Goal: Task Accomplishment & Management: Use online tool/utility

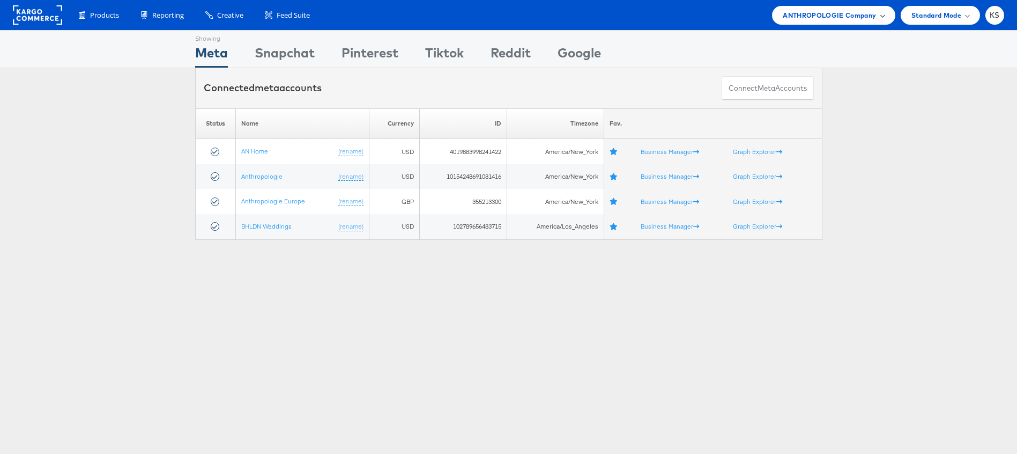
click at [855, 12] on span "ANTHROPOLOGIE Company" at bounding box center [829, 15] width 93 height 11
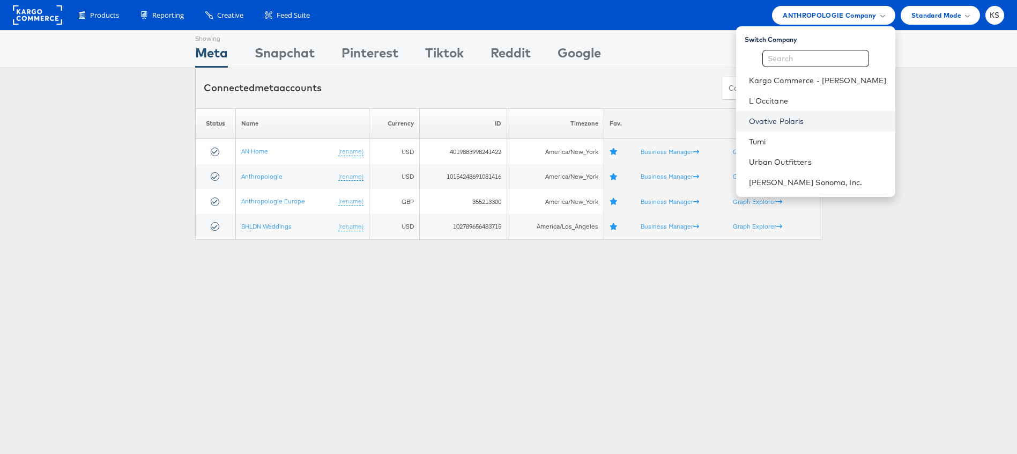
click at [812, 118] on link "Ovative Polaris" at bounding box center [818, 121] width 138 height 11
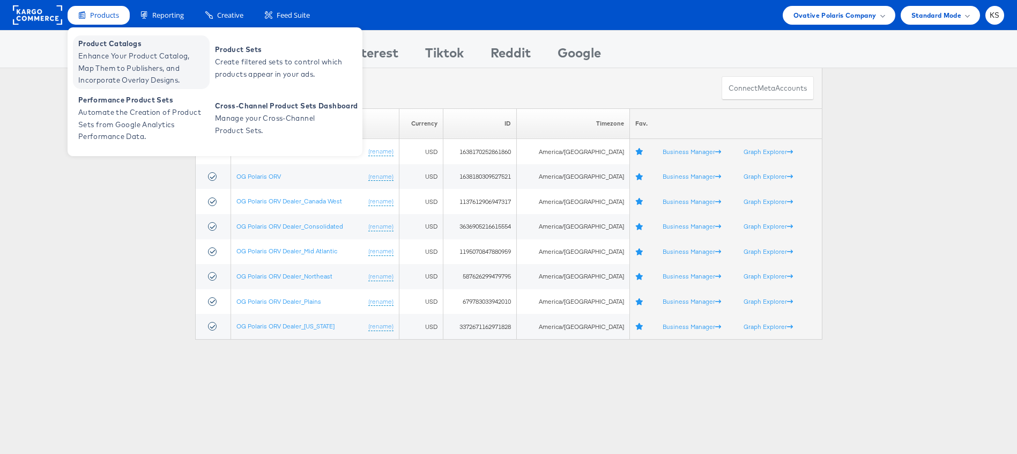
click at [98, 57] on span "Enhance Your Product Catalog, Map Them to Publishers, and Incorporate Overlay D…" at bounding box center [142, 68] width 129 height 36
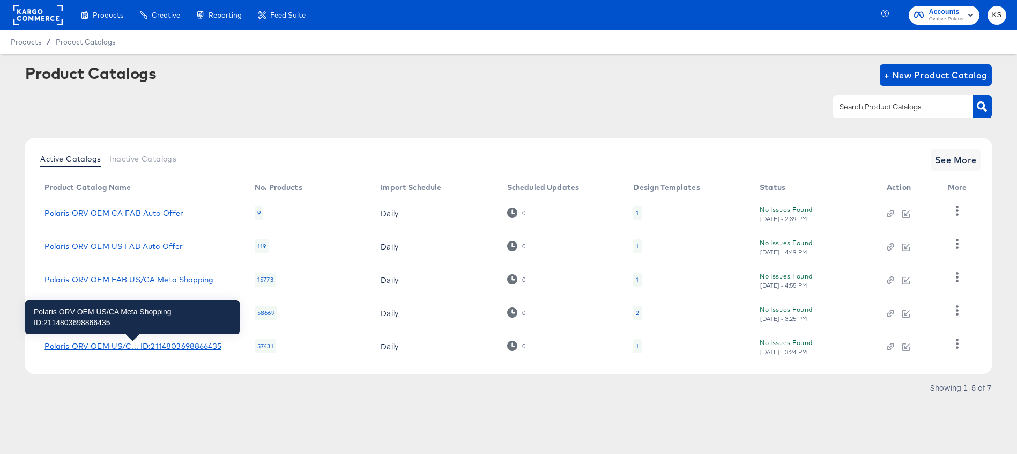
click at [167, 347] on div "Polaris ORV OEM US/C... ID:2114803698866435" at bounding box center [133, 346] width 176 height 9
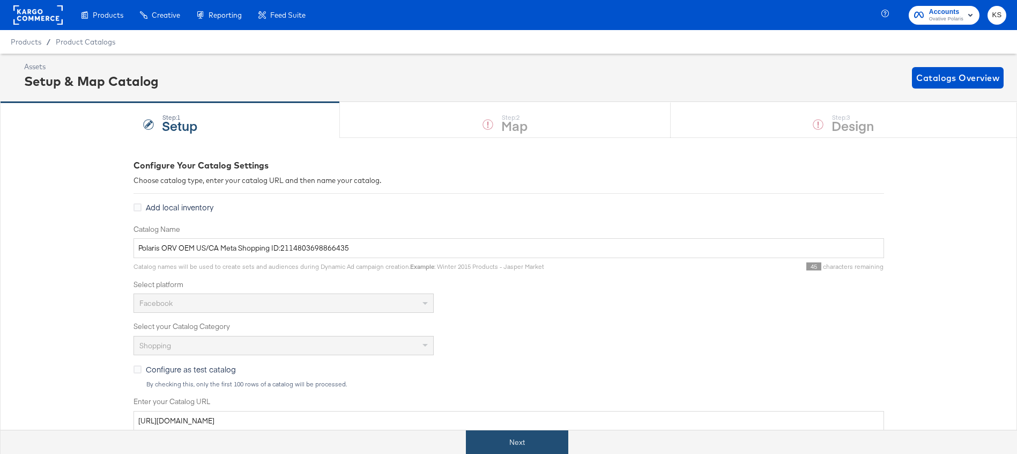
click at [499, 444] on button "Next" at bounding box center [517, 442] width 102 height 24
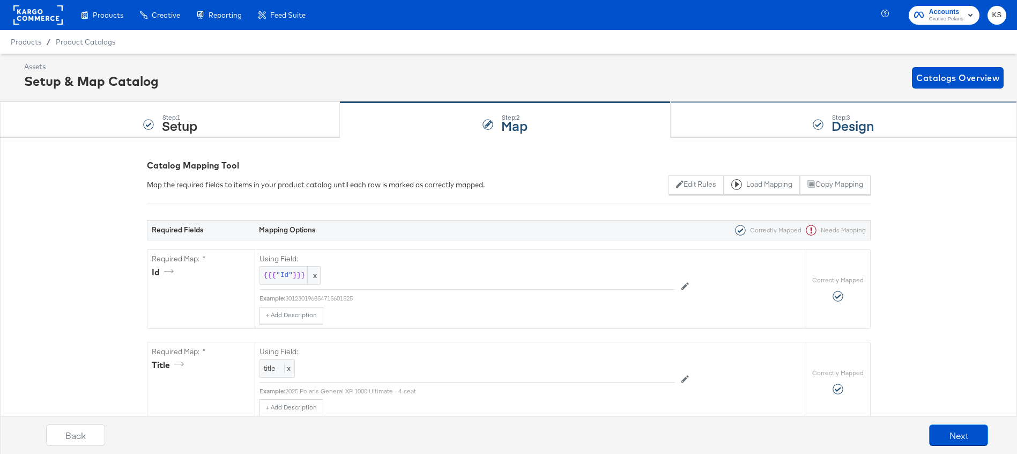
click at [736, 121] on div "Step: 3 Design" at bounding box center [844, 119] width 346 height 35
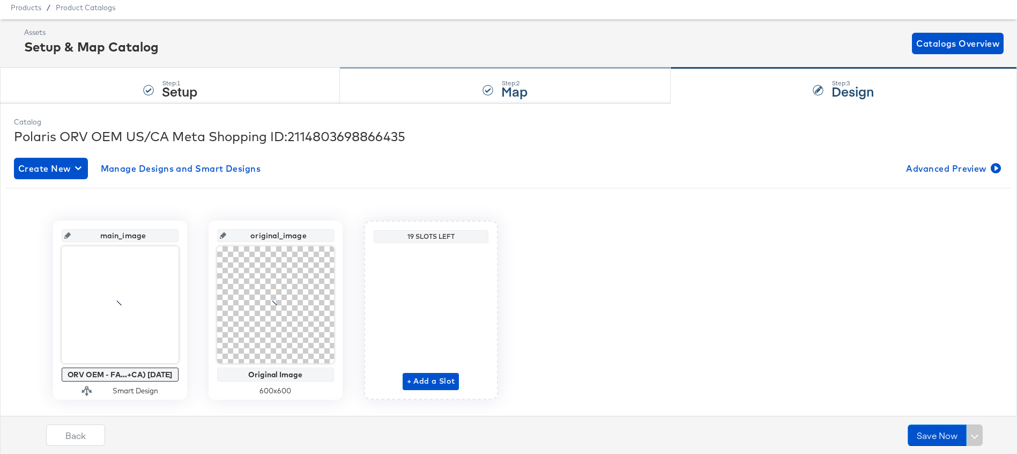
scroll to position [58, 0]
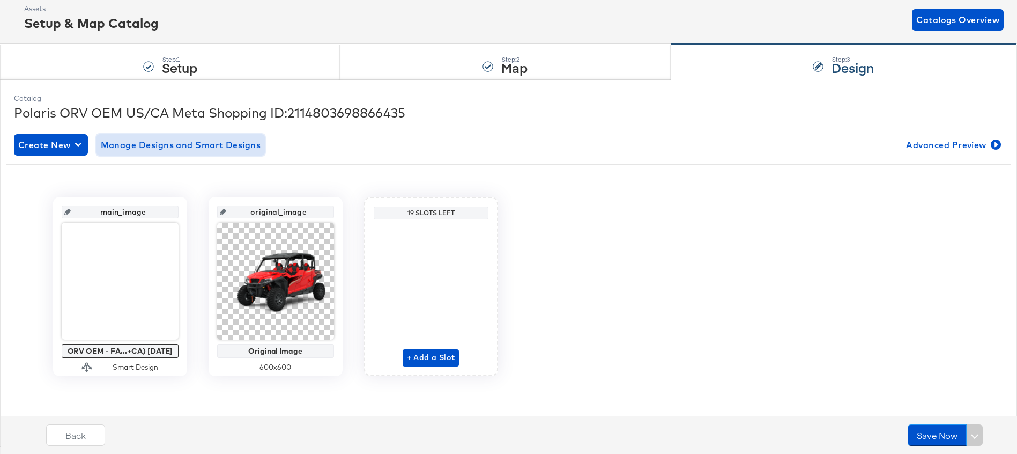
click at [164, 143] on span "Manage Designs and Smart Designs" at bounding box center [181, 144] width 160 height 15
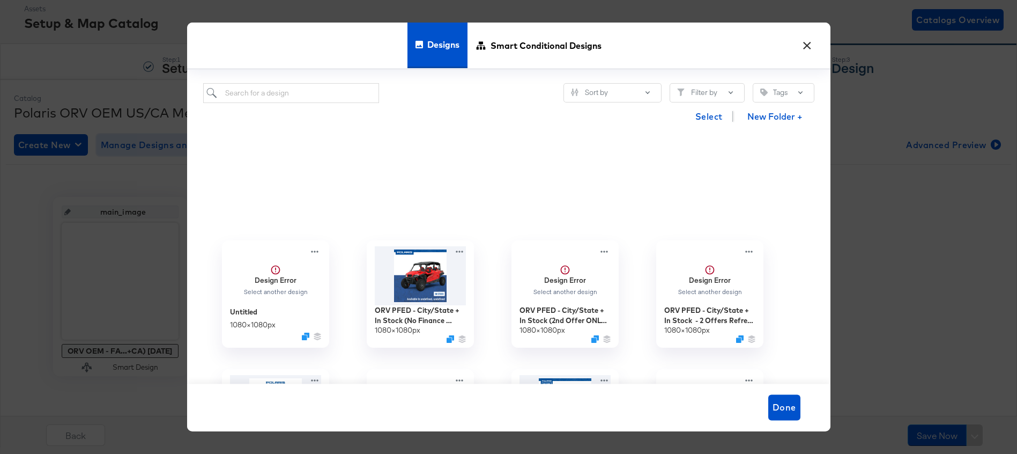
scroll to position [288, 0]
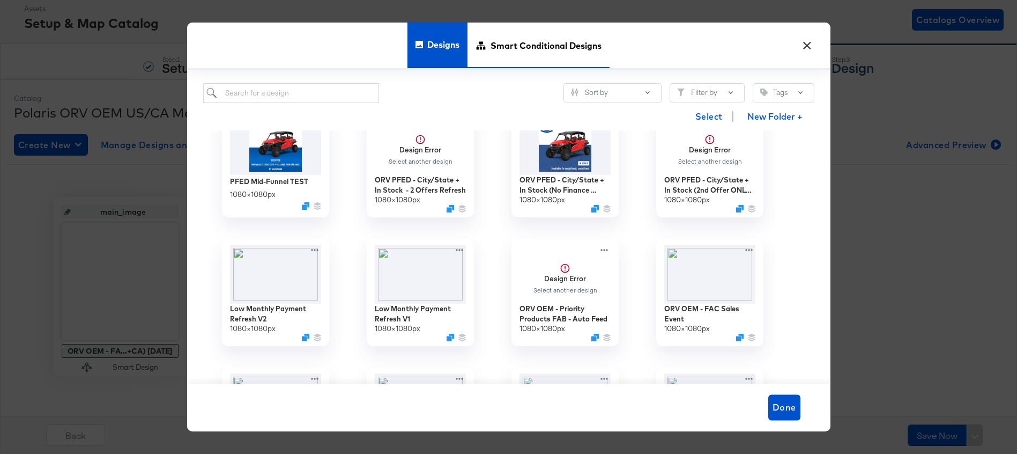
click at [549, 43] on span "Smart Conditional Designs" at bounding box center [546, 45] width 111 height 47
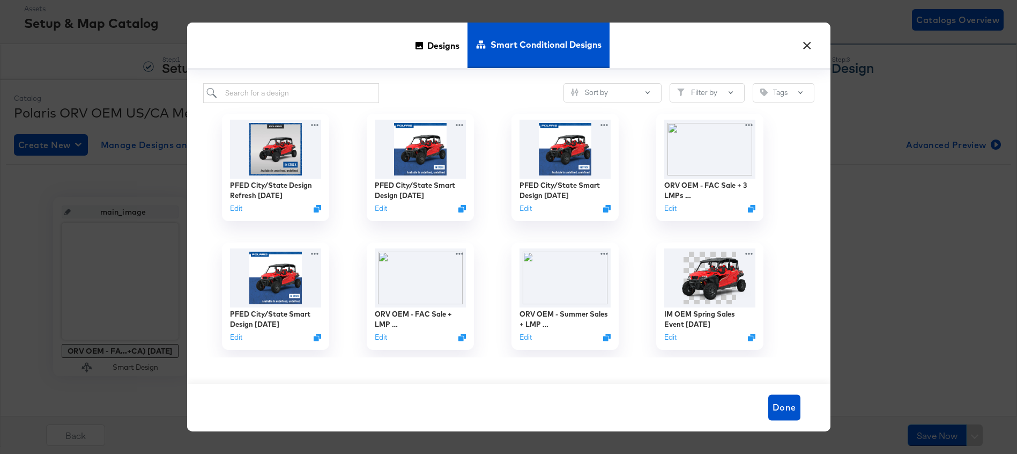
click at [811, 46] on button "×" at bounding box center [807, 42] width 19 height 19
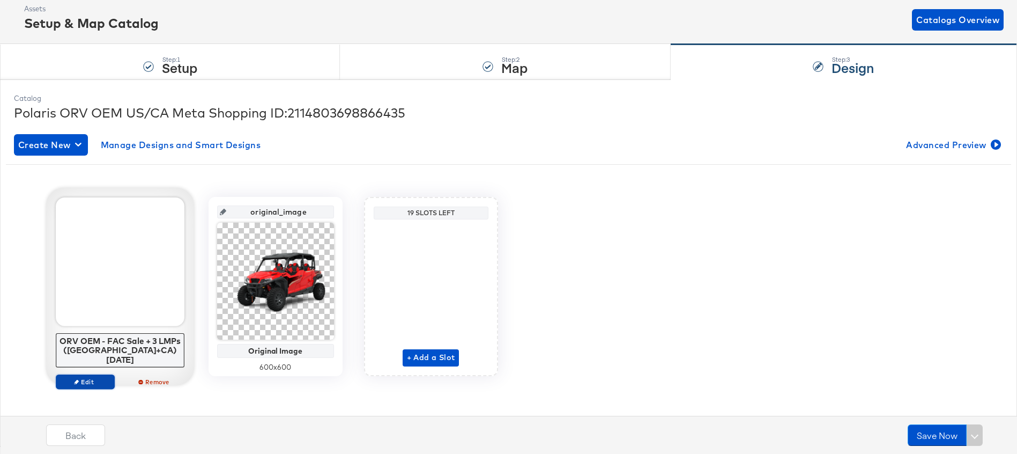
click at [77, 376] on button "Edit" at bounding box center [85, 381] width 59 height 15
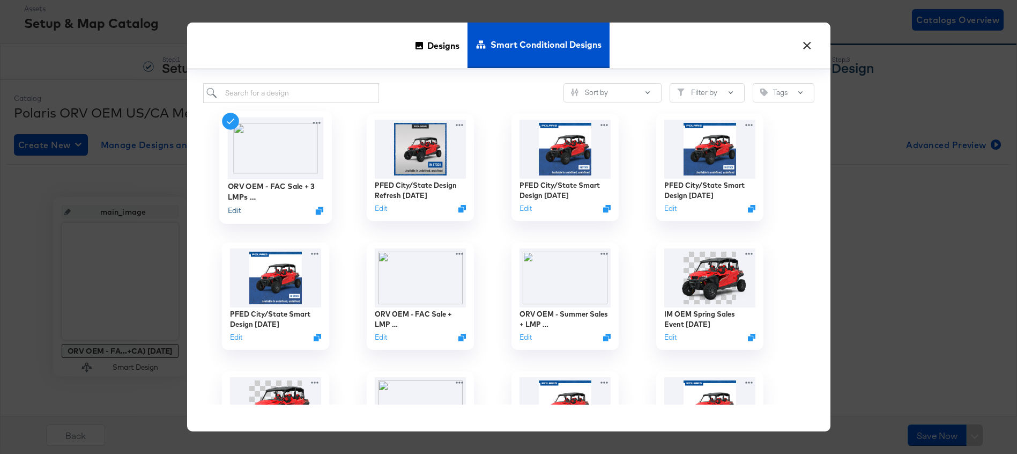
click at [234, 209] on button "Edit" at bounding box center [233, 210] width 13 height 10
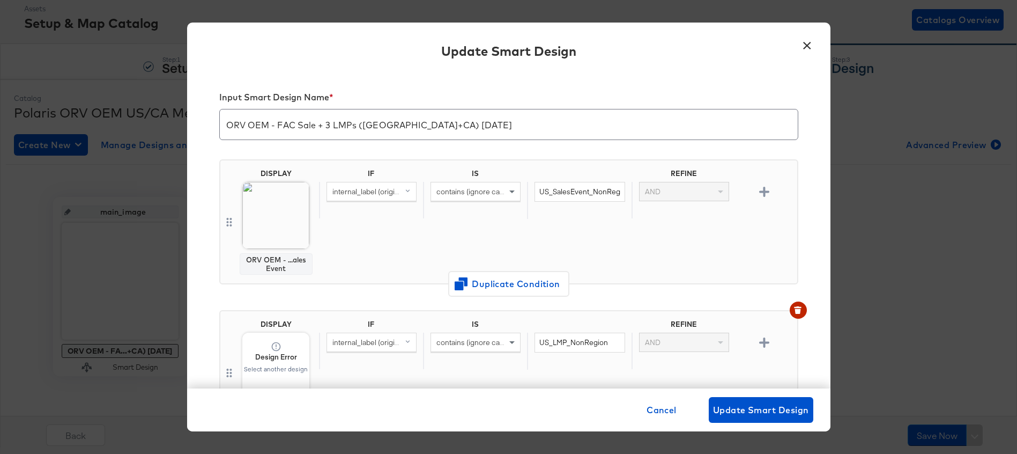
click at [805, 45] on button "×" at bounding box center [807, 42] width 19 height 19
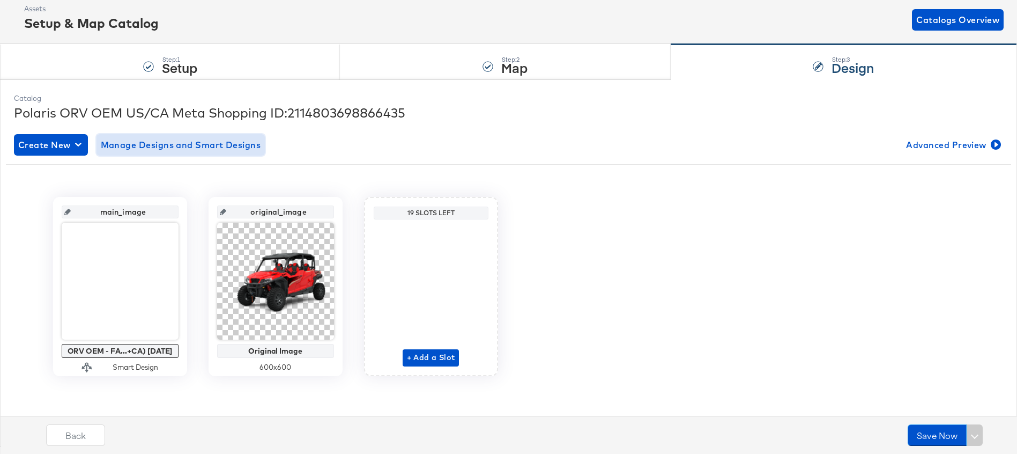
click at [231, 145] on span "Manage Designs and Smart Designs" at bounding box center [181, 144] width 160 height 15
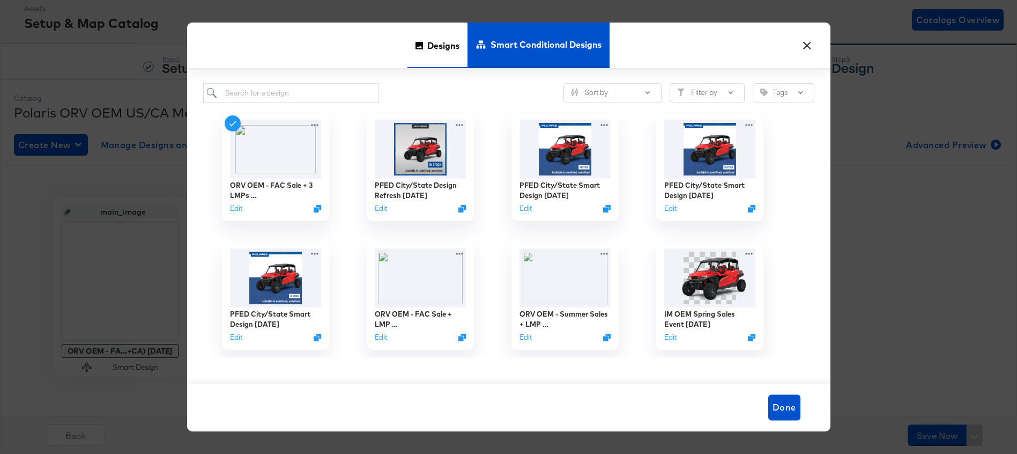
click at [430, 39] on span "Designs" at bounding box center [443, 45] width 32 height 47
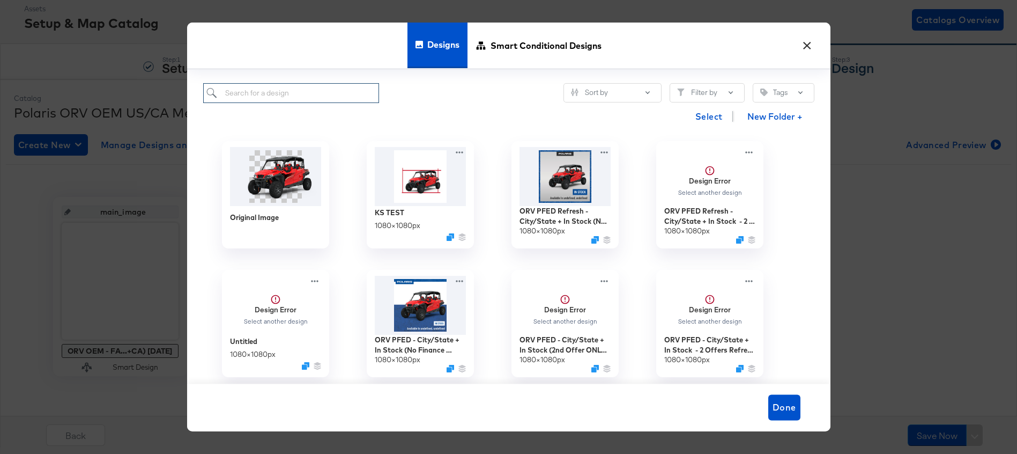
click at [294, 91] on input "search" at bounding box center [291, 93] width 176 height 20
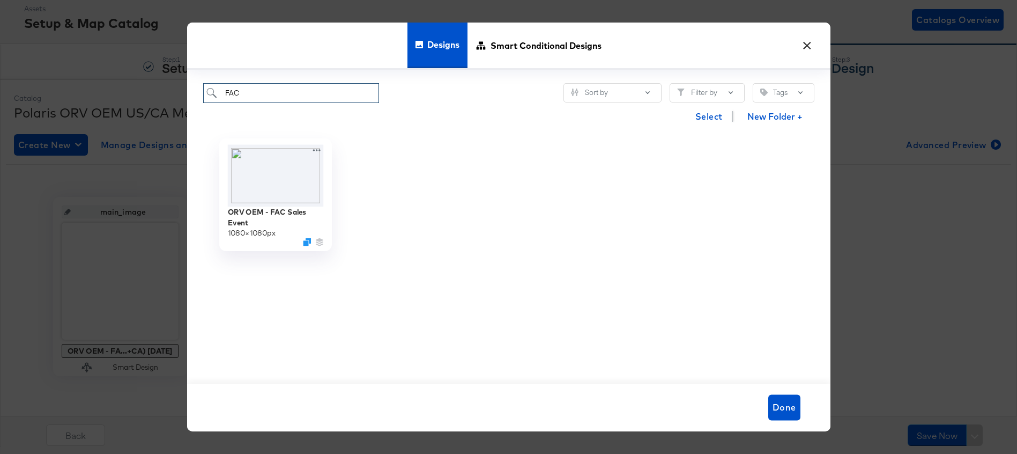
type input "FAC"
click at [323, 147] on div "ORV OEM - FAC Sales Event 1080 × 1080 px" at bounding box center [275, 194] width 113 height 113
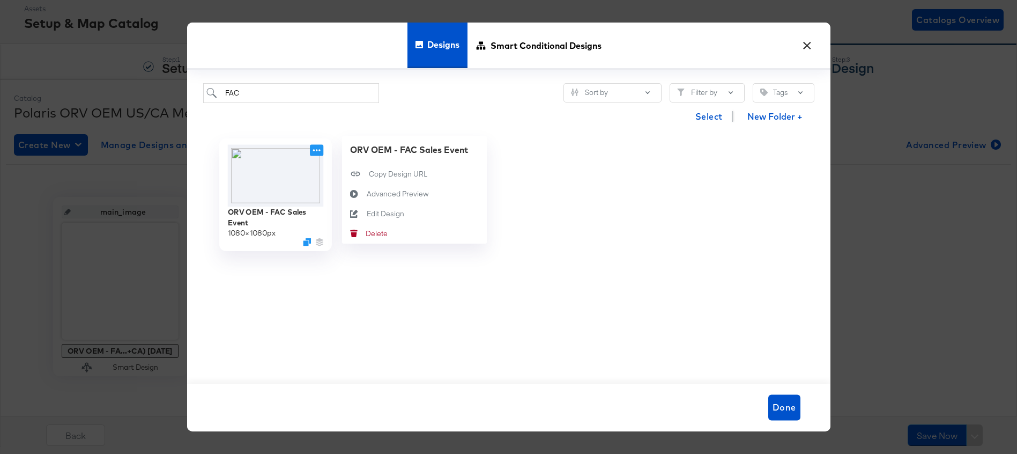
click at [316, 152] on icon at bounding box center [316, 149] width 13 height 11
click at [360, 211] on icon at bounding box center [354, 213] width 25 height 9
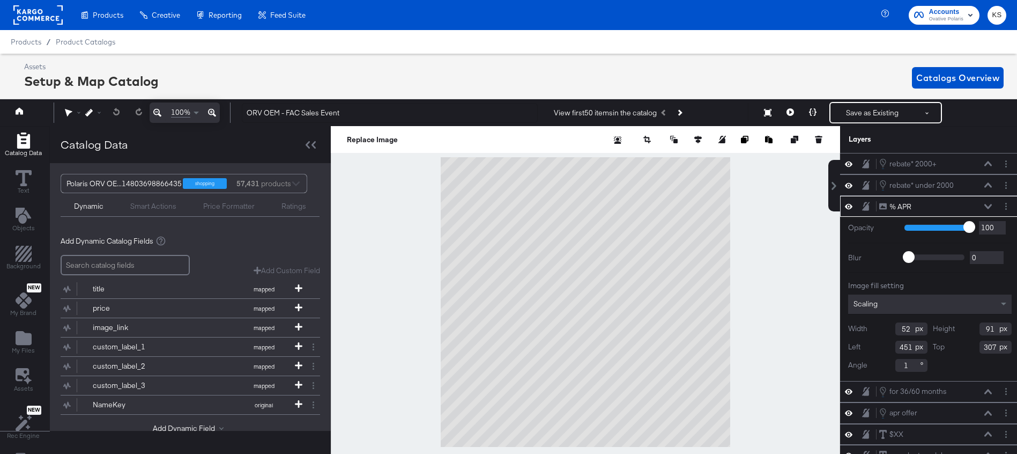
scroll to position [0, 3]
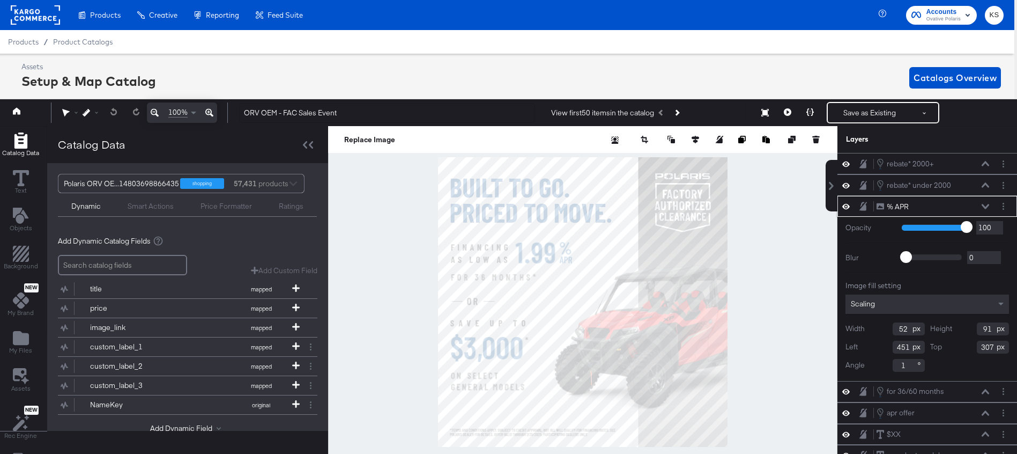
click at [987, 209] on icon at bounding box center [986, 206] width 8 height 5
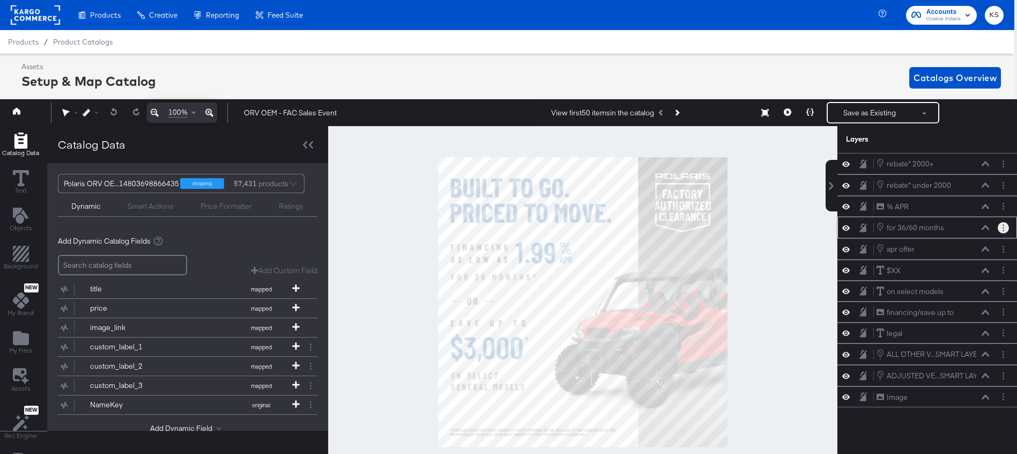
click at [1002, 227] on button "Layer Options" at bounding box center [1003, 227] width 11 height 11
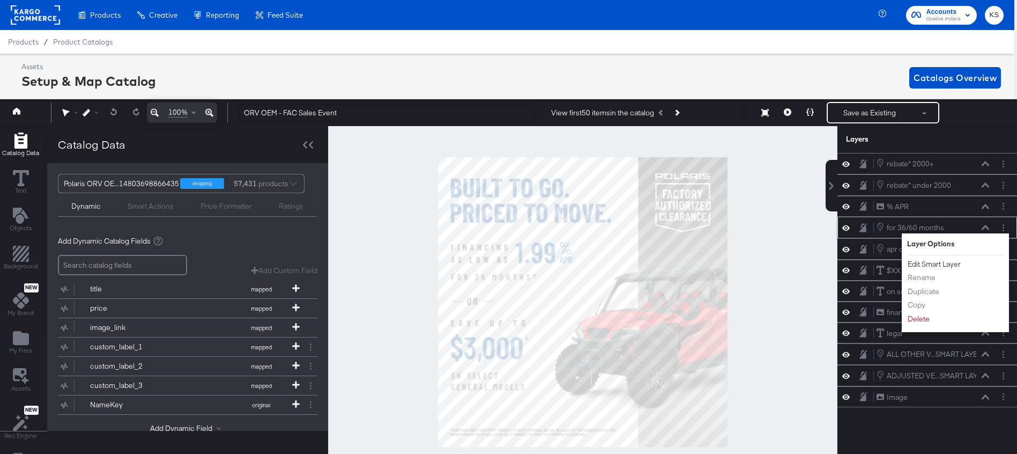
click at [950, 264] on button "Edit Smart Layer" at bounding box center [934, 263] width 54 height 11
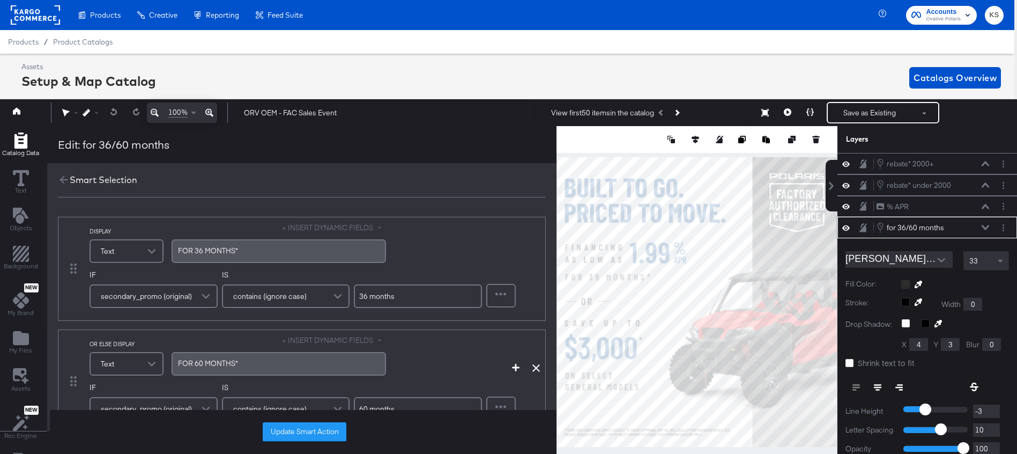
scroll to position [64, 0]
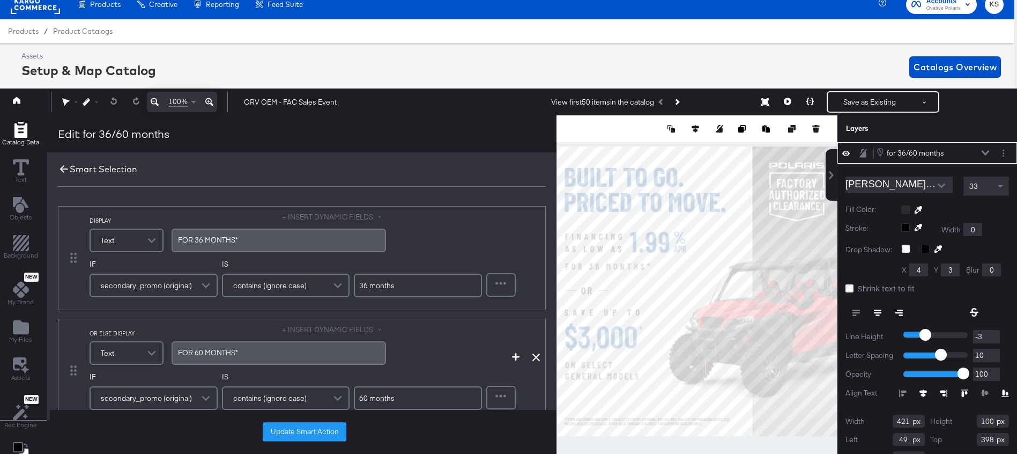
click at [60, 169] on icon at bounding box center [64, 169] width 8 height 8
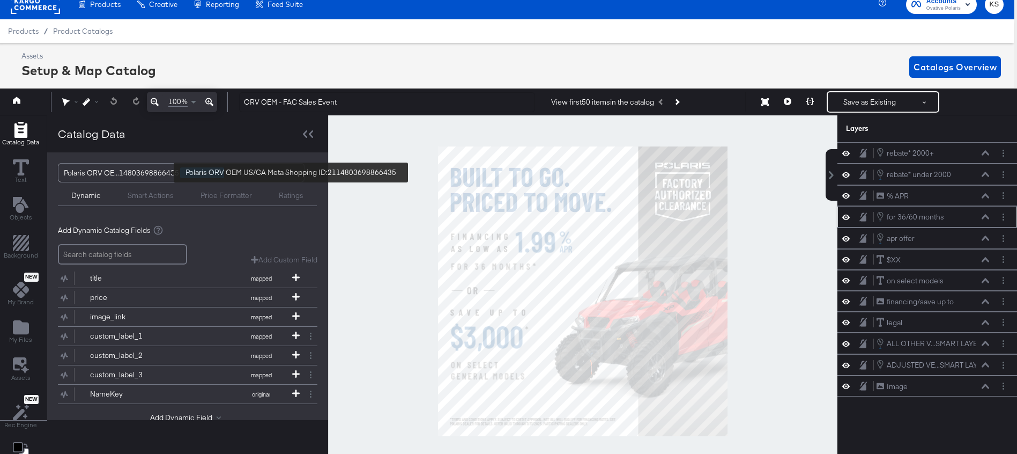
scroll to position [0, 0]
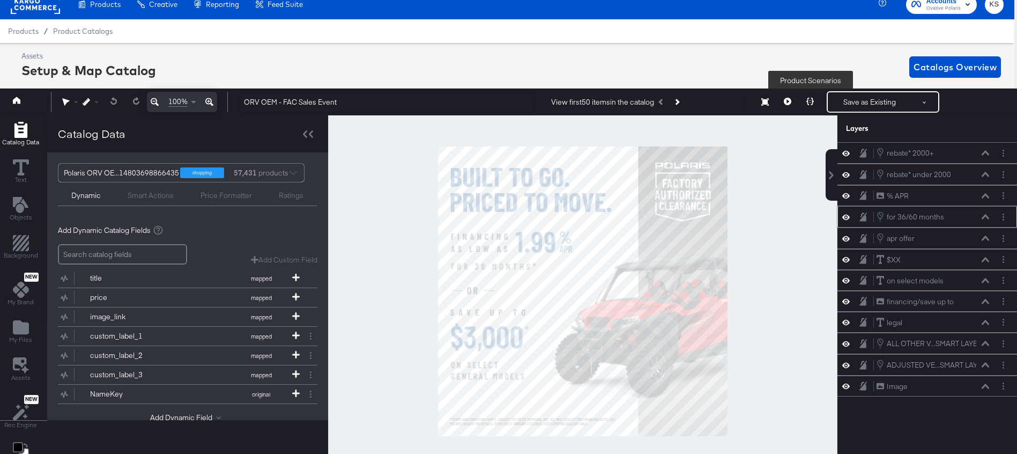
click at [805, 105] on button at bounding box center [810, 101] width 23 height 21
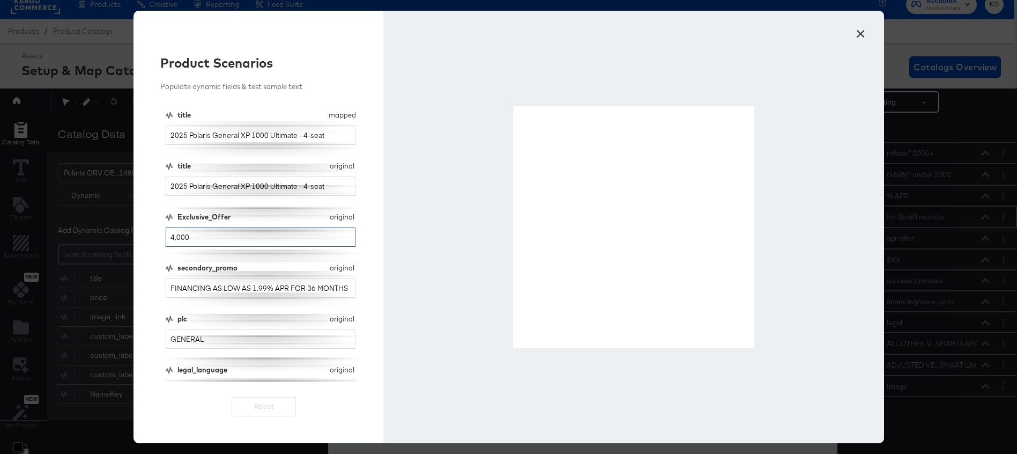
click at [176, 237] on input "4,000" at bounding box center [261, 237] width 190 height 20
click at [184, 237] on input "1,500" at bounding box center [261, 237] width 190 height 20
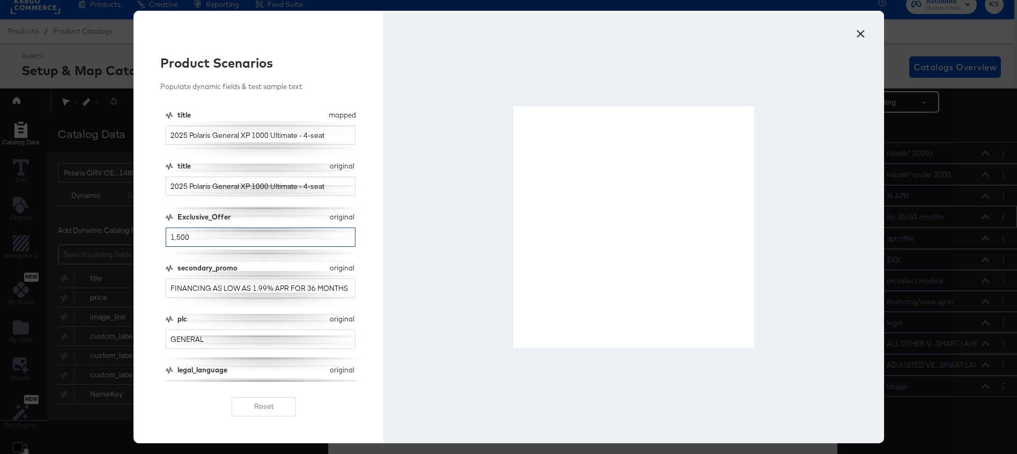
click at [184, 237] on input "1,500" at bounding box center [261, 237] width 190 height 20
click at [182, 239] on input "3,000" at bounding box center [261, 237] width 190 height 20
click at [187, 236] on input "2,500" at bounding box center [261, 237] width 190 height 20
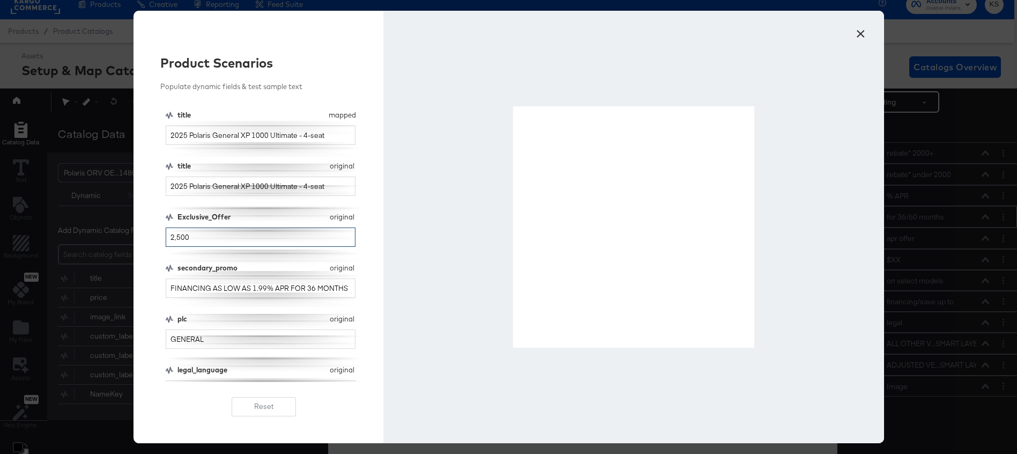
click at [187, 236] on input "2,500" at bounding box center [261, 237] width 190 height 20
click at [186, 236] on input "2,000" at bounding box center [261, 237] width 190 height 20
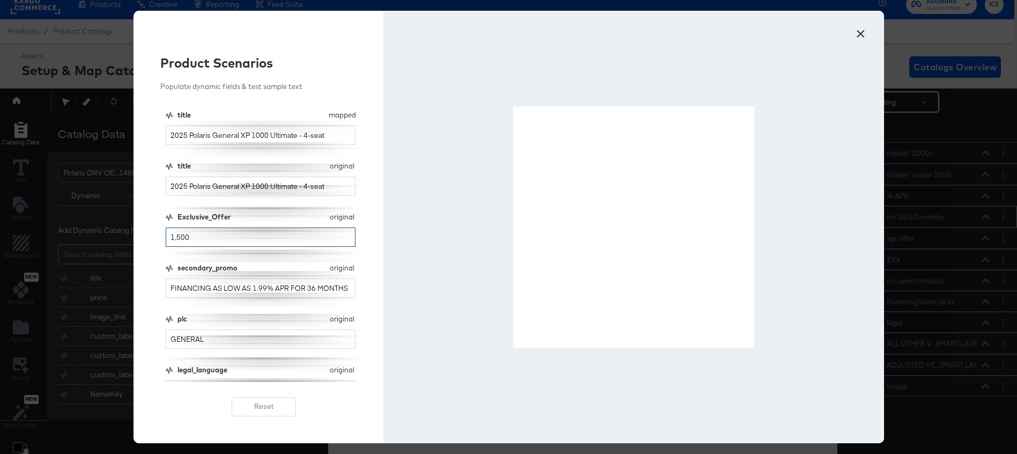
click at [190, 239] on input "1,500" at bounding box center [261, 237] width 190 height 20
click at [177, 237] on input "1,000" at bounding box center [261, 237] width 190 height 20
click at [199, 236] on input "3,000" at bounding box center [261, 237] width 190 height 20
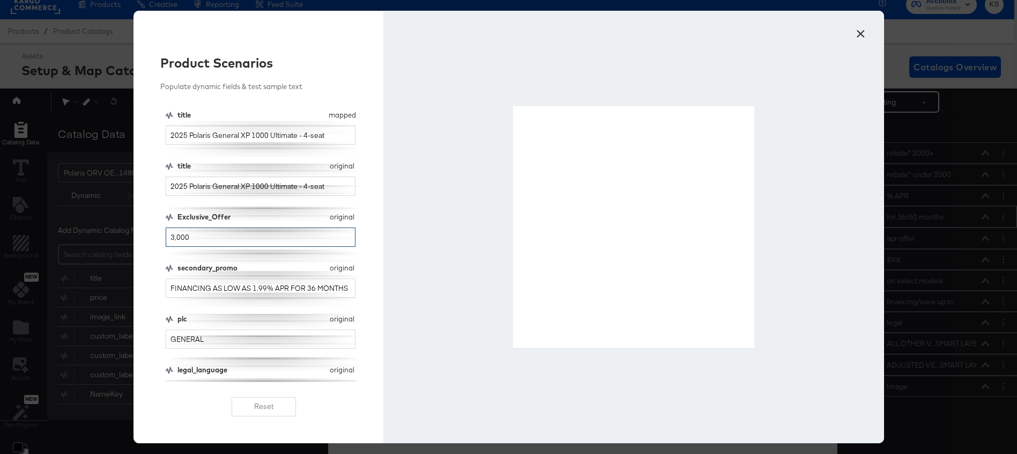
click at [199, 236] on input "3,000" at bounding box center [261, 237] width 190 height 20
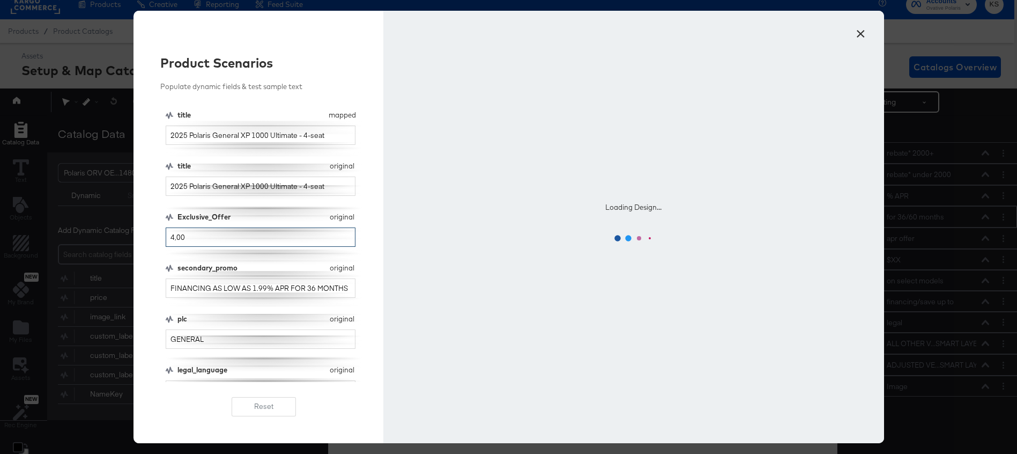
type input "4,000"
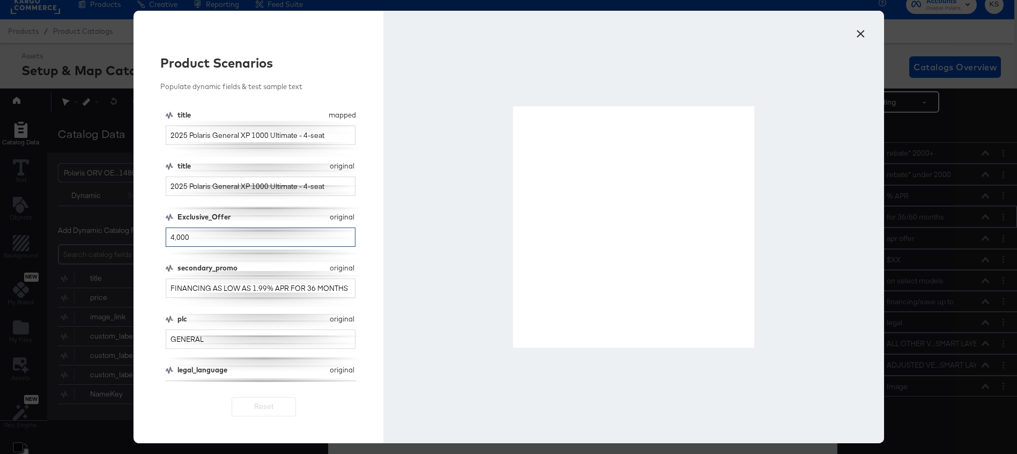
scroll to position [13, 0]
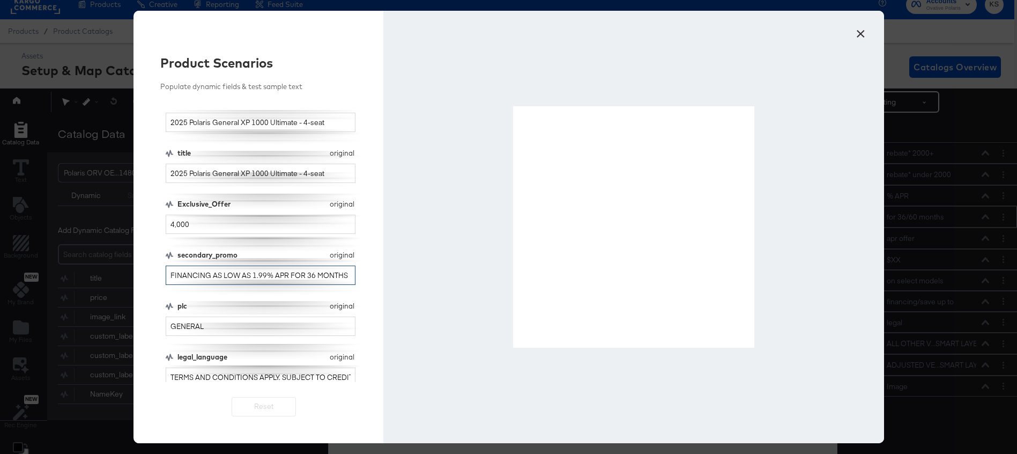
drag, startPoint x: 265, startPoint y: 272, endPoint x: 252, endPoint y: 272, distance: 12.9
click at [252, 272] on input "FINANCING AS LOW AS 1.99% APR FOR 36 MONTHS" at bounding box center [261, 275] width 190 height 20
click at [309, 277] on input "FINANCING AS LOW AS 0.00% APR FOR 36 MONTHS" at bounding box center [261, 275] width 190 height 20
click at [309, 275] on input "FINANCING AS LOW AS 0.00% APR FOR 60 MONTHS" at bounding box center [261, 275] width 190 height 20
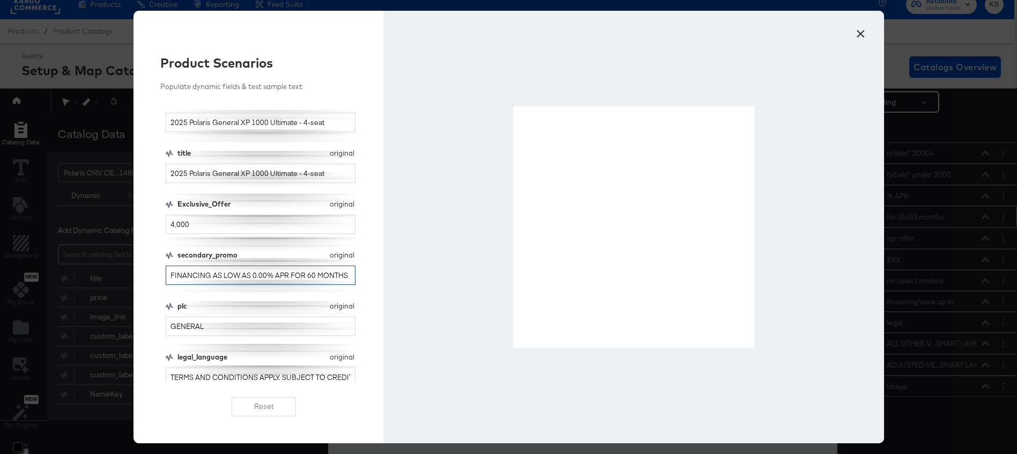
click at [309, 275] on input "FINANCING AS LOW AS 0.00% APR FOR 60 MONTHS" at bounding box center [261, 275] width 190 height 20
drag, startPoint x: 264, startPoint y: 276, endPoint x: 251, endPoint y: 272, distance: 13.4
click at [251, 272] on input "FINANCING AS LOW AS 0.00% APR FOR 36 MONTHS" at bounding box center [261, 275] width 190 height 20
drag, startPoint x: 264, startPoint y: 275, endPoint x: 252, endPoint y: 273, distance: 12.4
click at [252, 273] on input "FINANCING AS LOW AS 3.99% APR FOR 36 MONTHS" at bounding box center [261, 275] width 190 height 20
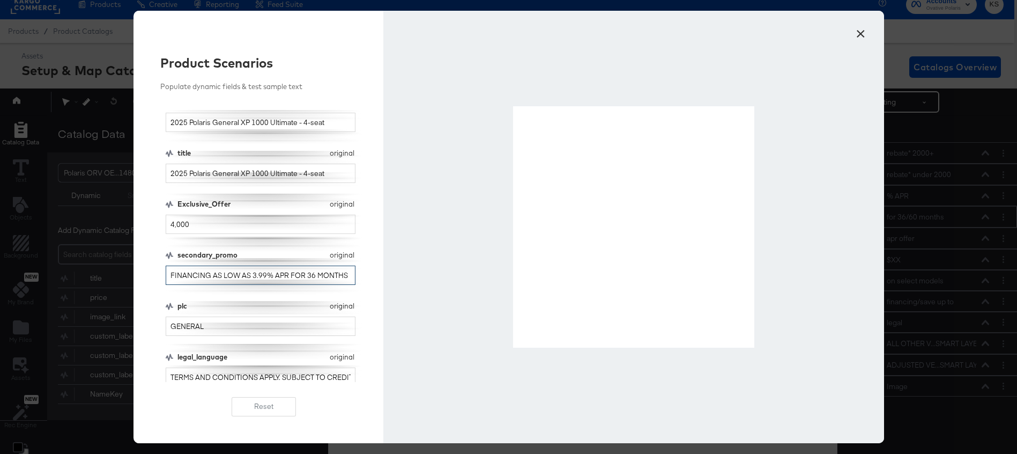
click at [254, 273] on input "FINANCING AS LOW AS 3.99% APR FOR 36 MONTHS" at bounding box center [261, 275] width 190 height 20
drag, startPoint x: 264, startPoint y: 273, endPoint x: 253, endPoint y: 272, distance: 11.3
click at [253, 272] on input "FINANCING AS LOW AS 3.99% APR FOR 36 MONTHS" at bounding box center [261, 275] width 190 height 20
type input "FINANCING AS LOW AS 0.00% APR FOR 36 MONTHS"
click at [860, 32] on button "×" at bounding box center [861, 30] width 19 height 19
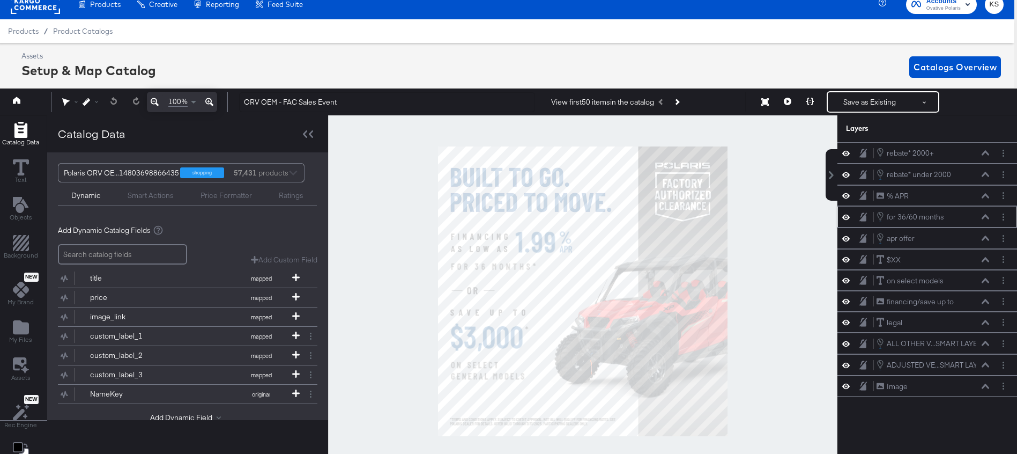
scroll to position [0, 3]
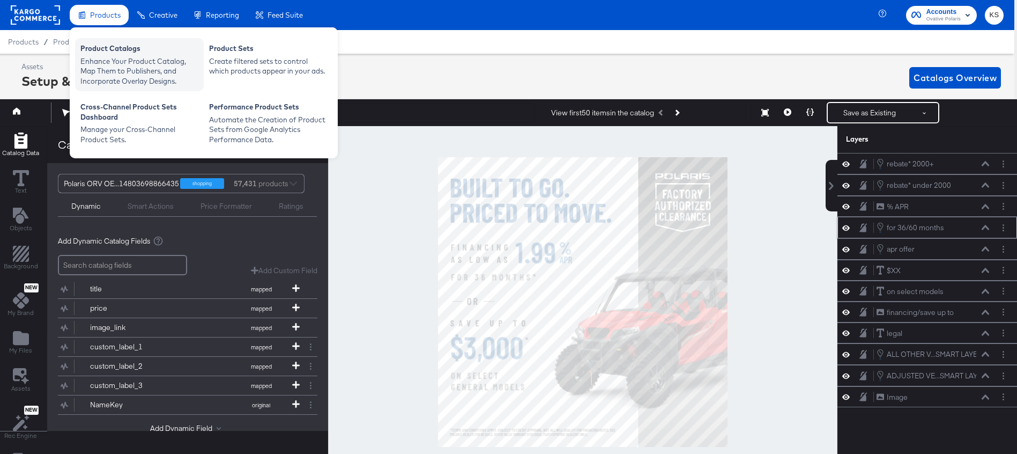
click at [115, 76] on div "Enhance Your Product Catalog, Map Them to Publishers, and Incorporate Overlay D…" at bounding box center [139, 71] width 118 height 30
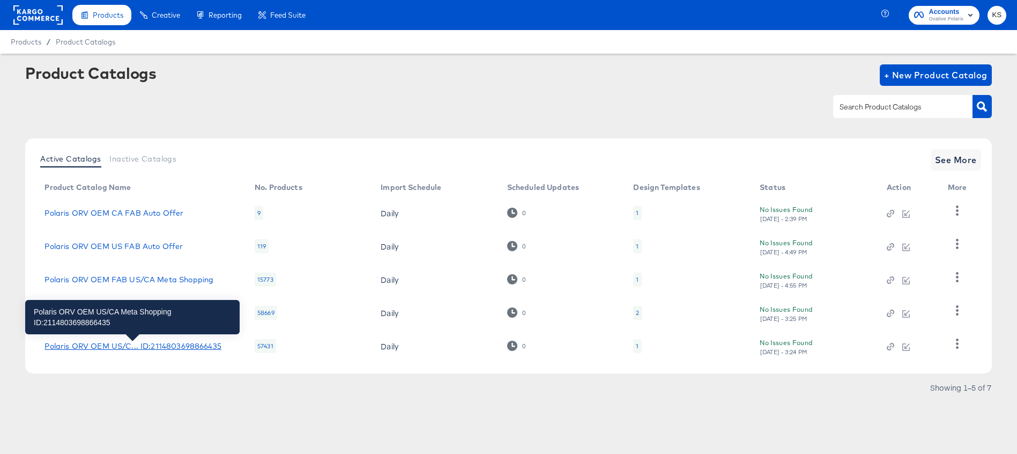
click at [152, 346] on div "Polaris ORV OEM US/C... ID:2114803698866435" at bounding box center [133, 346] width 176 height 9
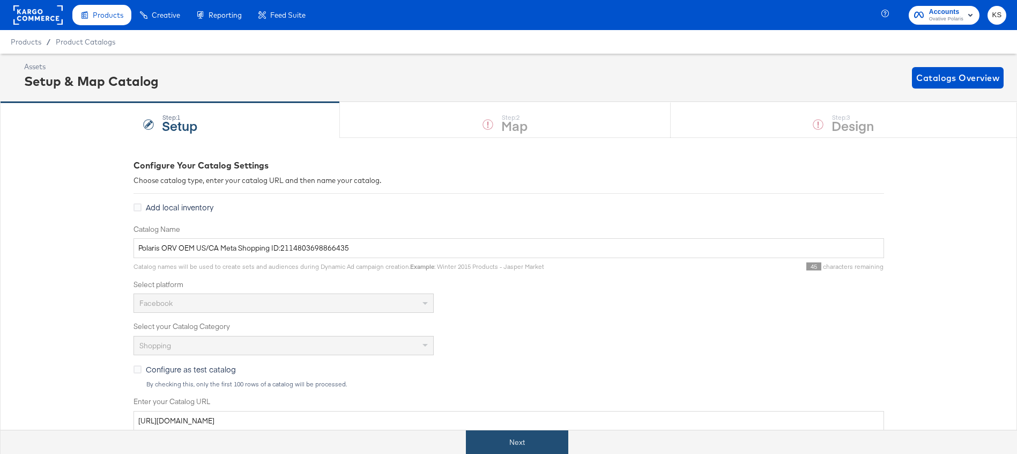
click at [532, 432] on button "Next" at bounding box center [517, 442] width 102 height 24
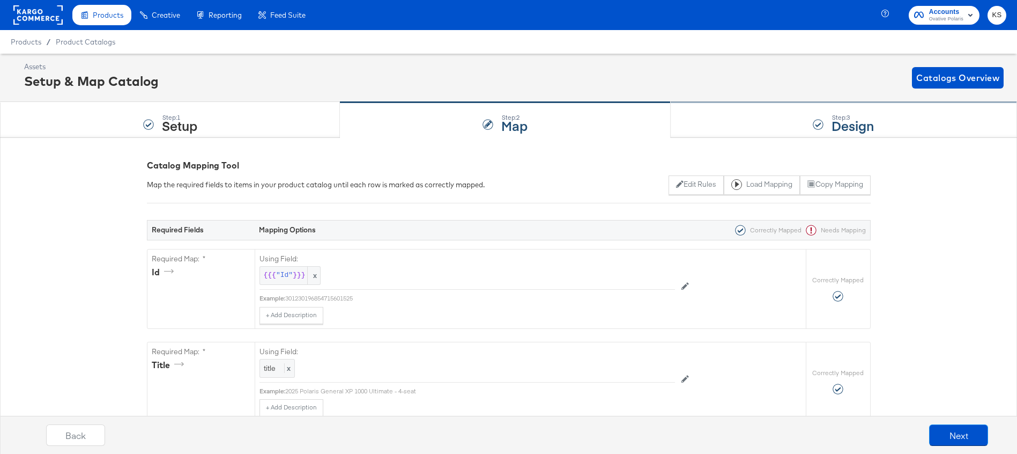
click at [743, 130] on div "Step: 3 Design" at bounding box center [844, 119] width 346 height 35
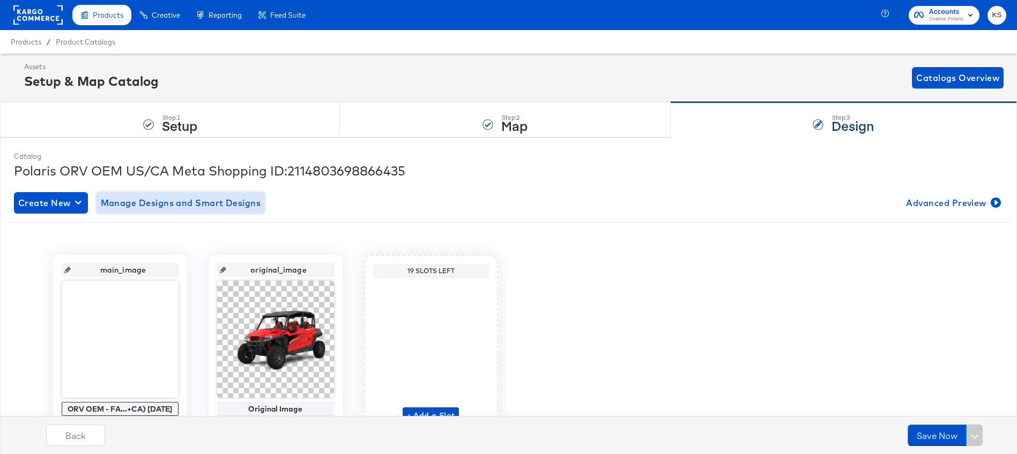
click at [202, 203] on span "Manage Designs and Smart Designs" at bounding box center [181, 202] width 160 height 15
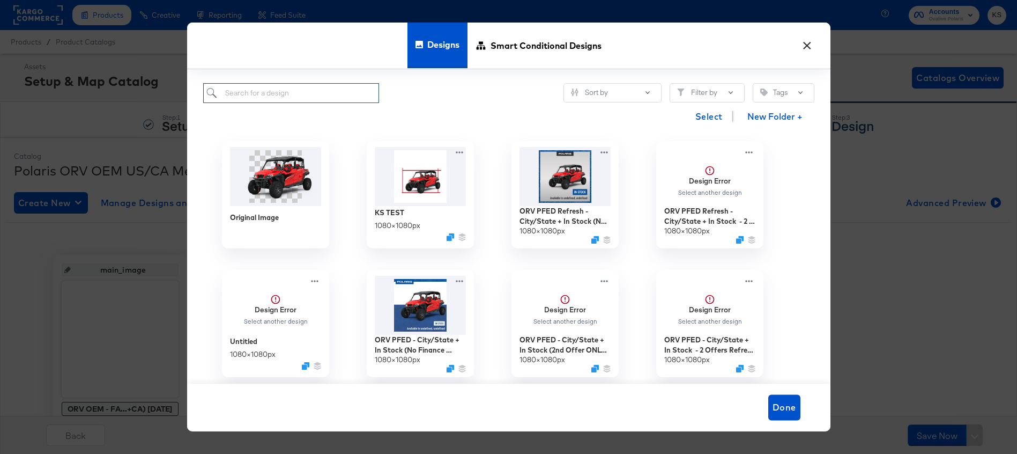
click at [340, 91] on input "search" at bounding box center [291, 93] width 176 height 20
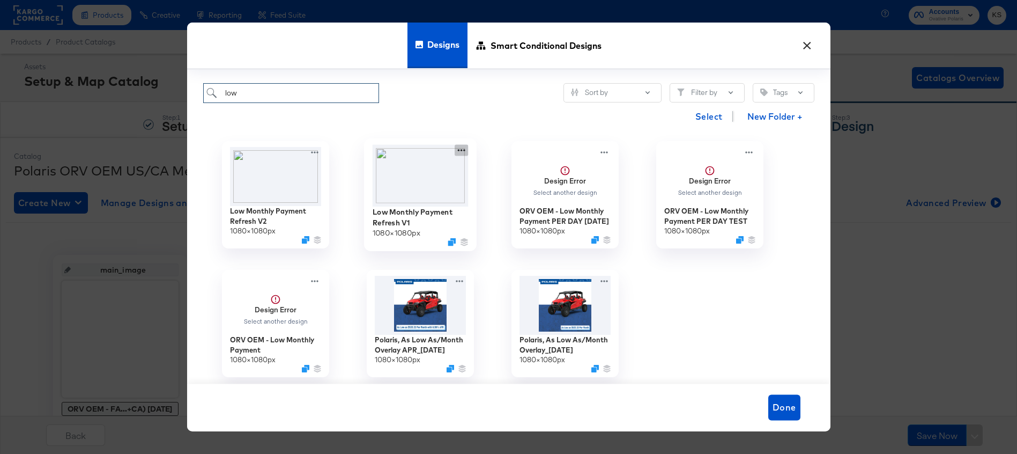
click at [460, 148] on icon at bounding box center [461, 149] width 13 height 11
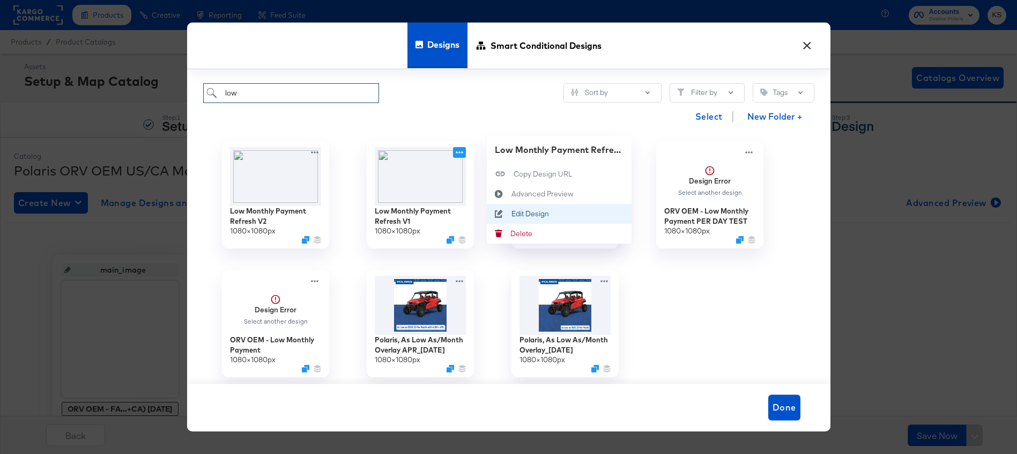
type input "low"
click at [511, 213] on div "Edit Design Edit Design" at bounding box center [511, 213] width 0 height 0
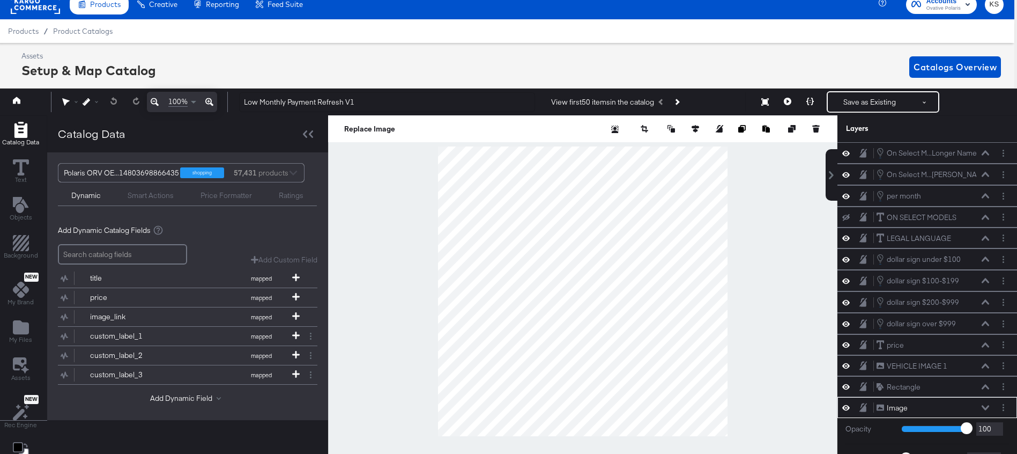
scroll to position [128, 0]
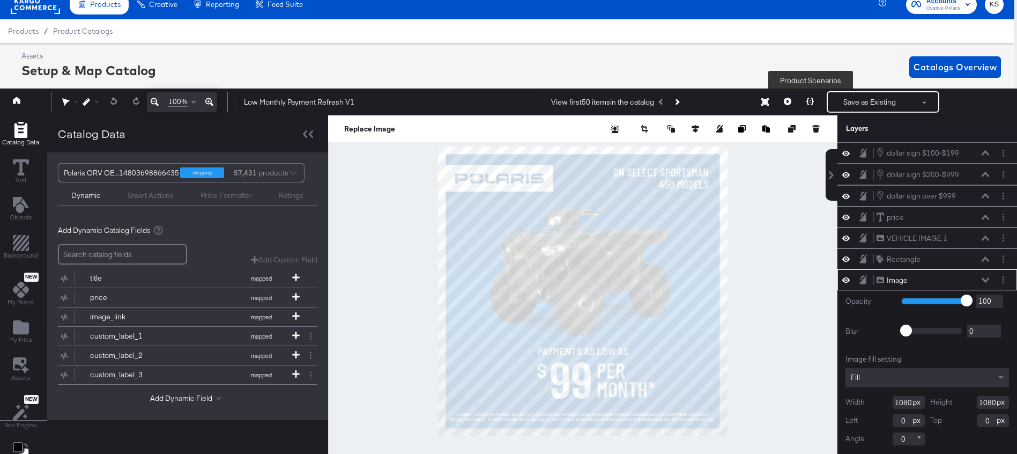
click at [812, 100] on icon at bounding box center [811, 102] width 8 height 8
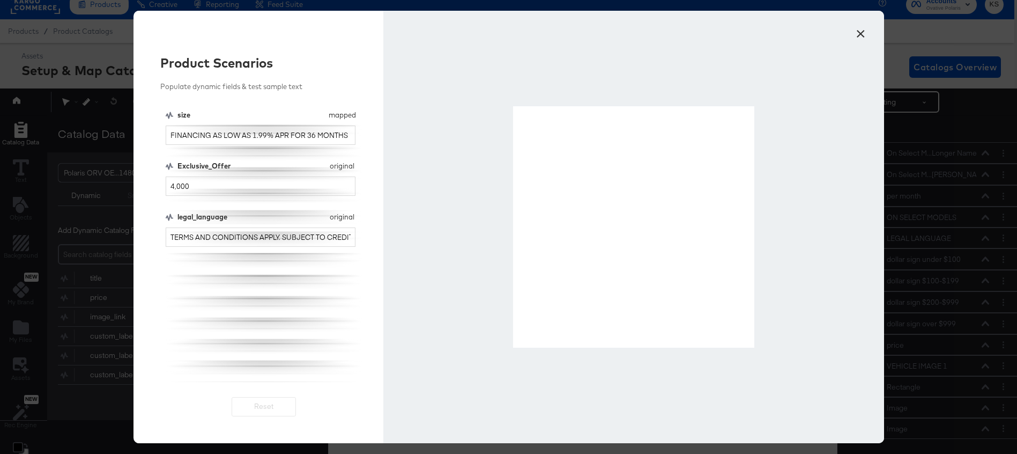
scroll to position [0, 0]
click at [193, 177] on input "4,000" at bounding box center [261, 186] width 190 height 20
click at [186, 189] on input "99" at bounding box center [261, 186] width 190 height 20
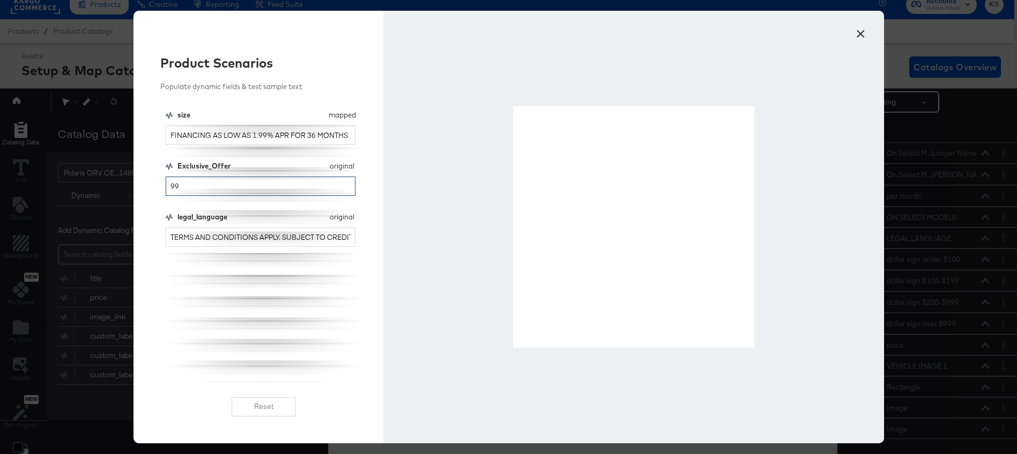
click at [186, 189] on input "99" at bounding box center [261, 186] width 190 height 20
click at [177, 187] on input "109" at bounding box center [261, 186] width 190 height 20
click at [190, 184] on input "199" at bounding box center [261, 186] width 190 height 20
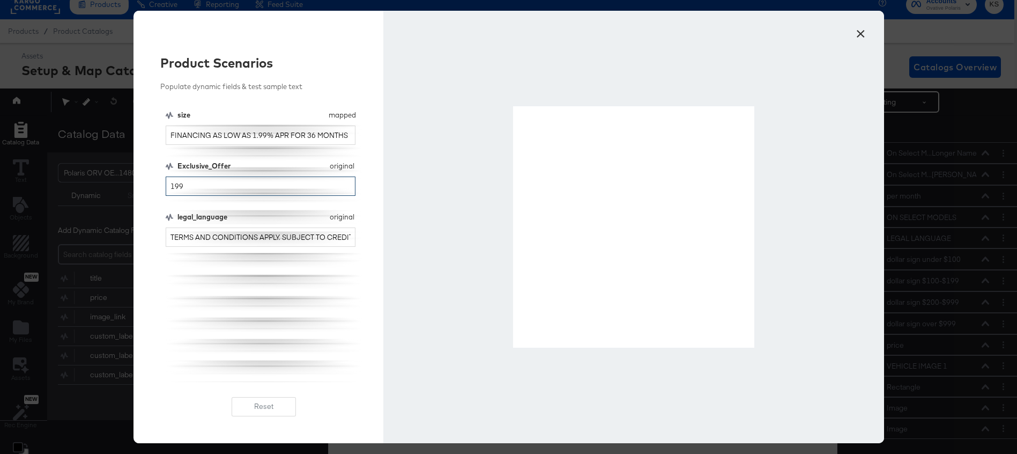
click at [190, 184] on input "199" at bounding box center [261, 186] width 190 height 20
click at [234, 186] on input "149" at bounding box center [261, 186] width 190 height 20
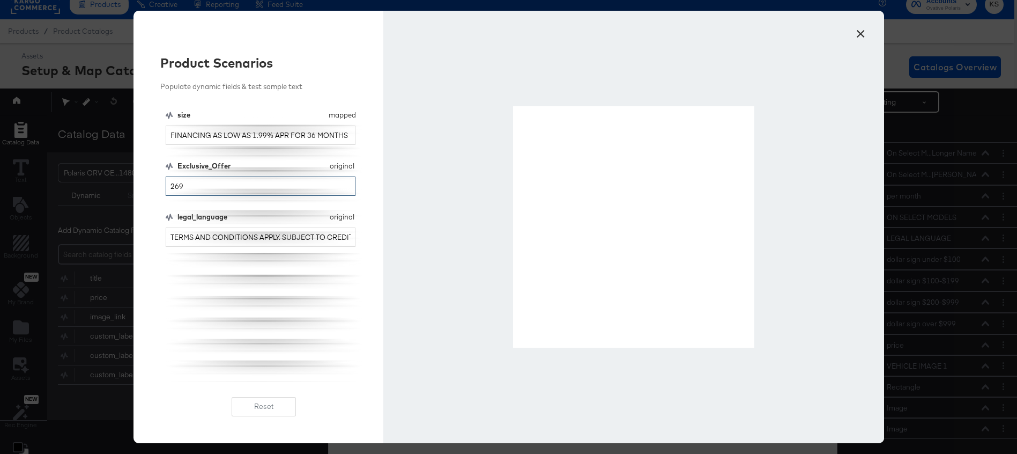
click at [250, 187] on input "269" at bounding box center [261, 186] width 190 height 20
click at [241, 186] on input "369" at bounding box center [261, 186] width 190 height 20
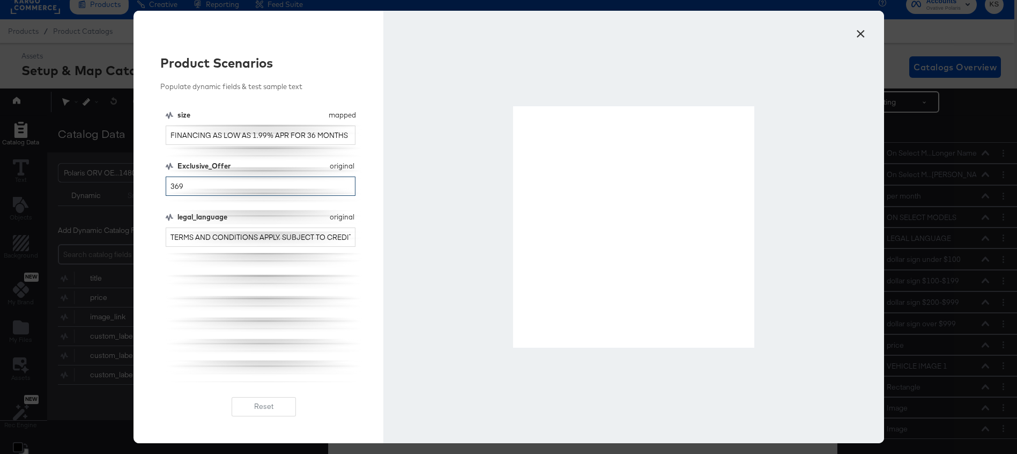
click at [241, 186] on input "369" at bounding box center [261, 186] width 190 height 20
click at [178, 183] on input "179" at bounding box center [261, 186] width 190 height 20
click at [171, 183] on input "189" at bounding box center [261, 186] width 190 height 20
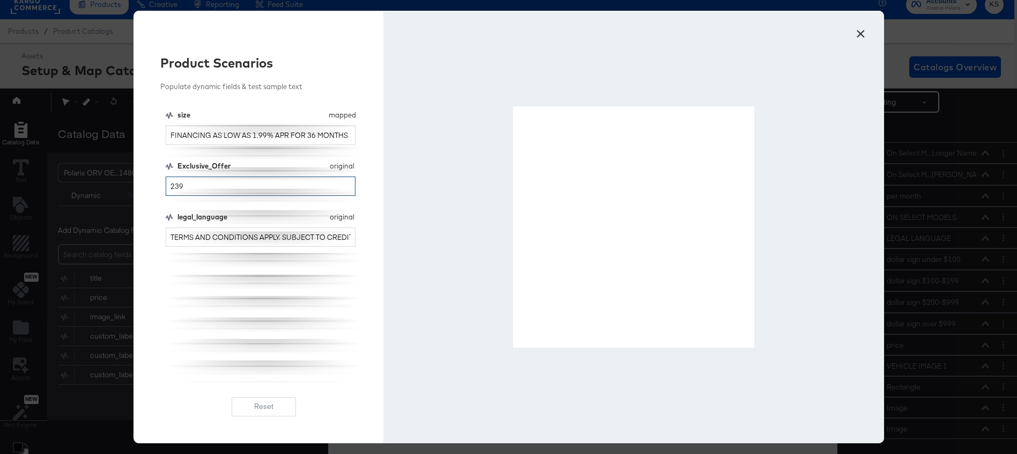
click at [192, 186] on input "239" at bounding box center [261, 186] width 190 height 20
click at [196, 189] on input "409" at bounding box center [261, 186] width 190 height 20
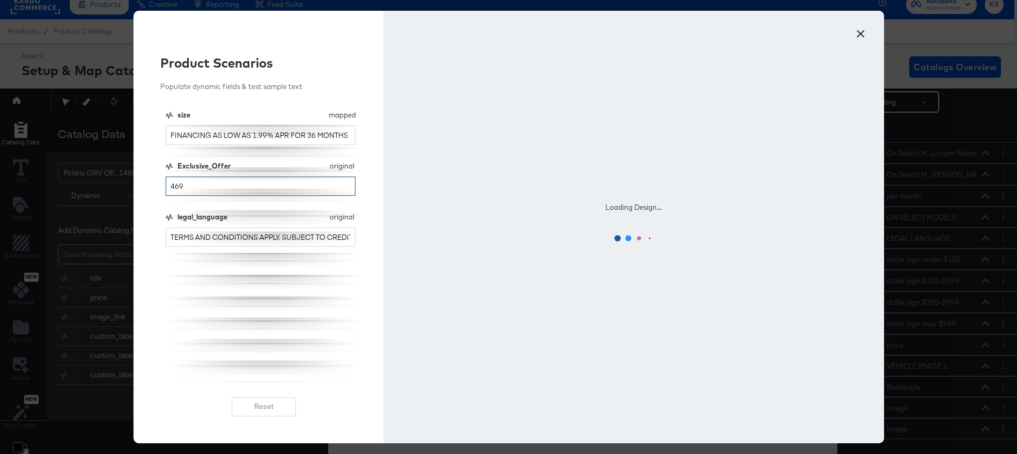
click at [171, 186] on input "469" at bounding box center [261, 186] width 190 height 20
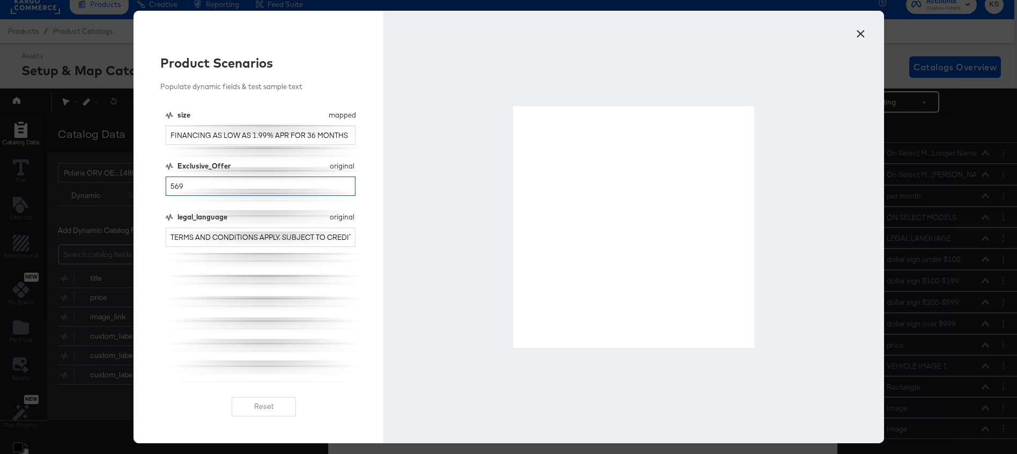
type input "569"
click at [862, 28] on button "×" at bounding box center [861, 30] width 19 height 19
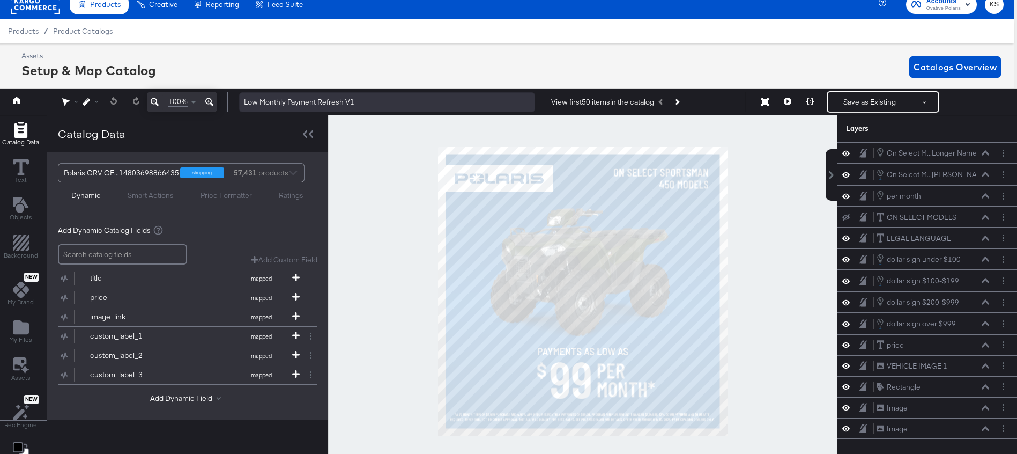
scroll to position [0, 3]
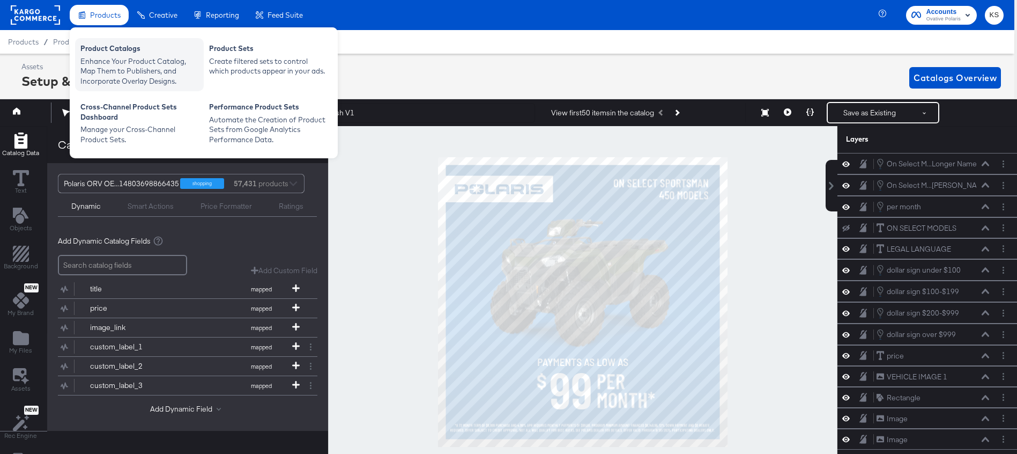
click at [105, 56] on div "Enhance Your Product Catalog, Map Them to Publishers, and Incorporate Overlay D…" at bounding box center [139, 71] width 118 height 30
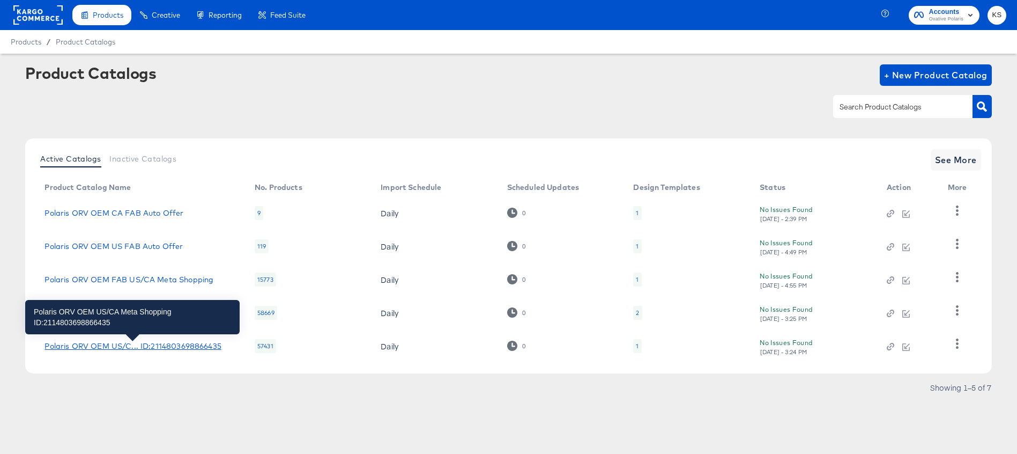
click at [132, 344] on div "Polaris ORV OEM US/C... ID:2114803698866435" at bounding box center [133, 346] width 176 height 9
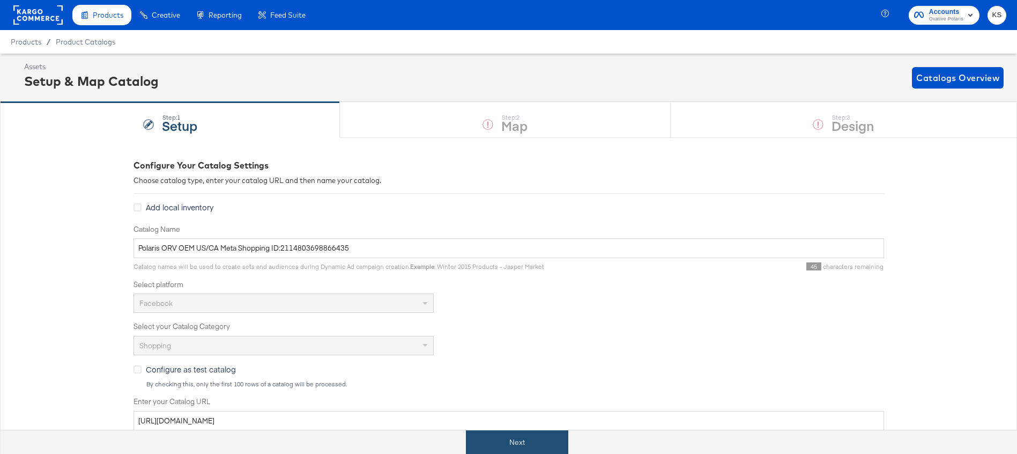
click at [539, 435] on button "Next" at bounding box center [517, 442] width 102 height 24
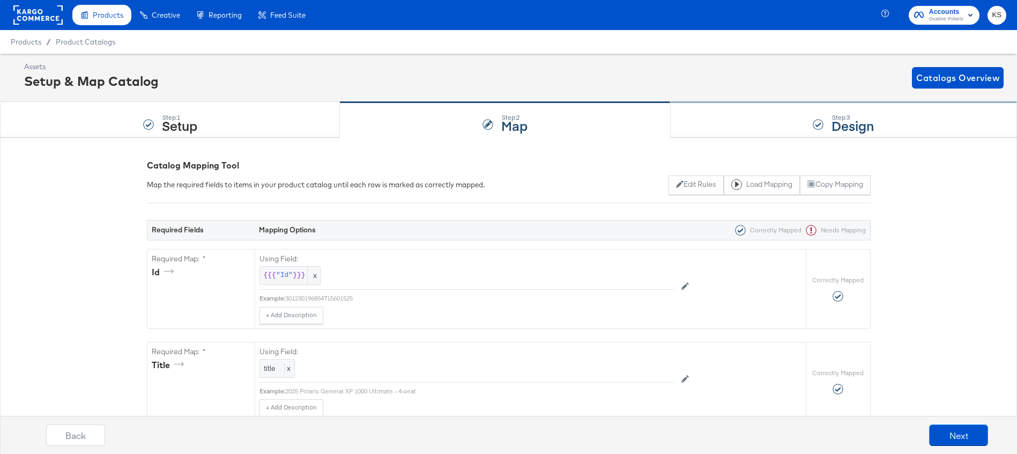
click at [692, 122] on div "Step: 3 Design" at bounding box center [844, 119] width 346 height 35
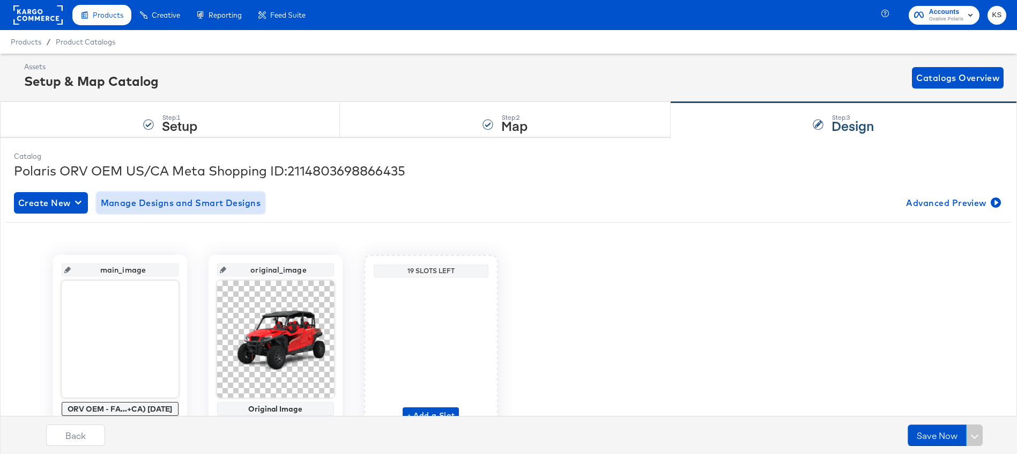
click at [194, 197] on span "Manage Designs and Smart Designs" at bounding box center [181, 202] width 160 height 15
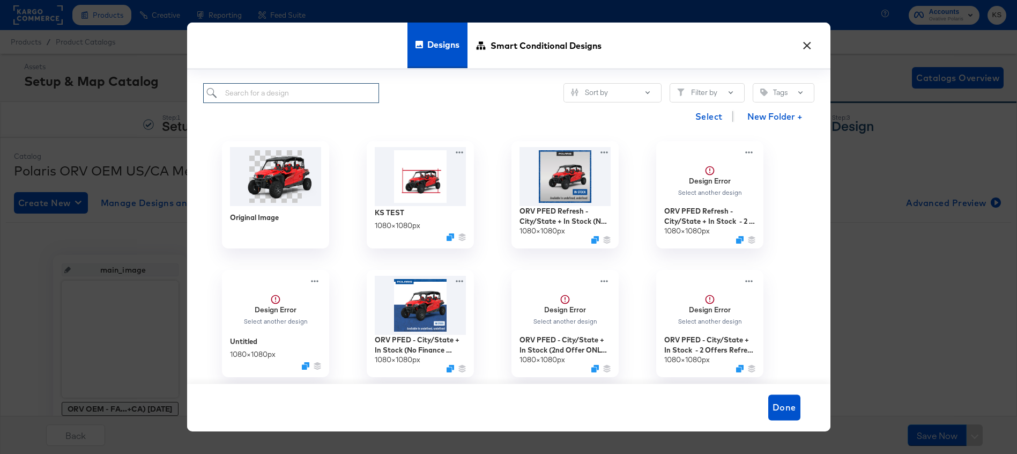
click at [309, 97] on input "search" at bounding box center [291, 93] width 176 height 20
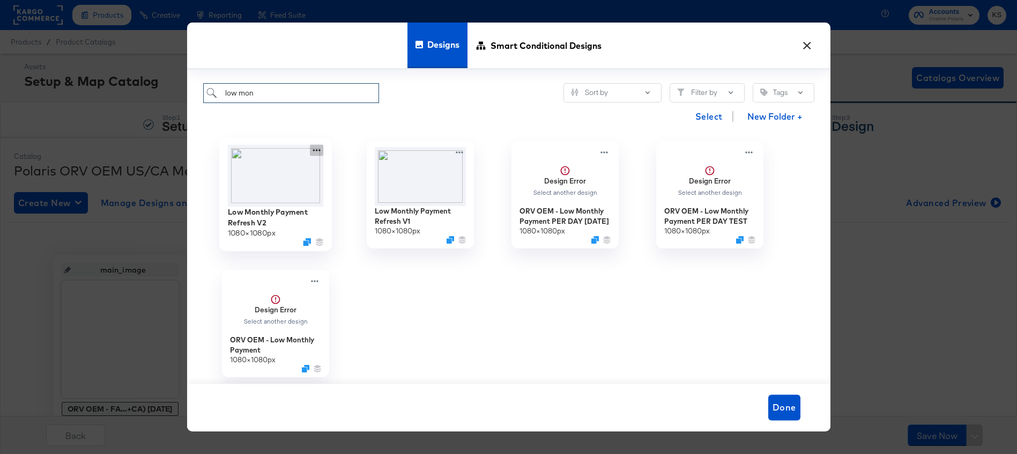
click at [313, 150] on icon at bounding box center [316, 149] width 13 height 11
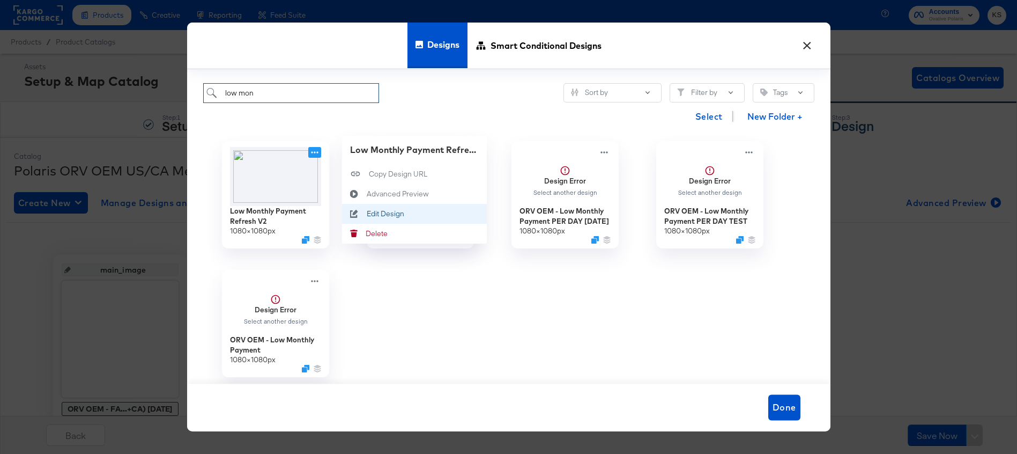
type input "low mon"
click at [366, 213] on div "Edit Design Edit Design" at bounding box center [366, 213] width 0 height 0
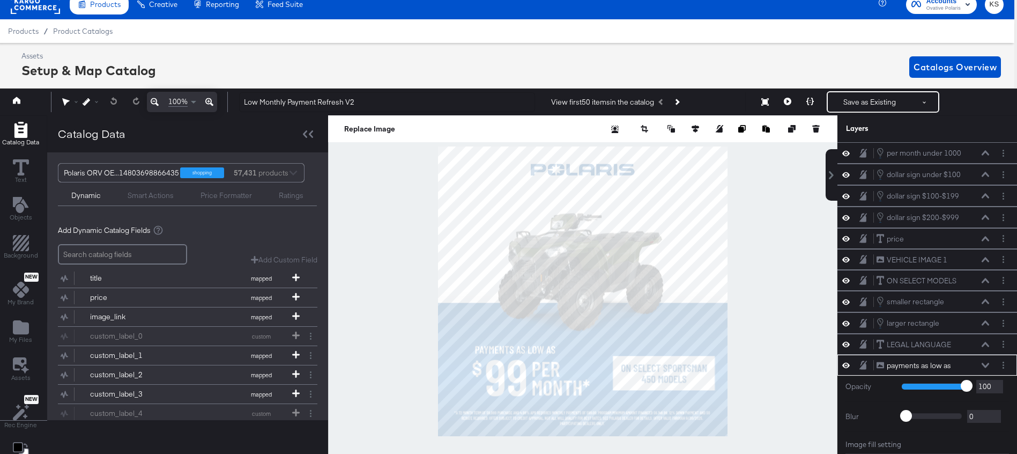
scroll to position [85, 0]
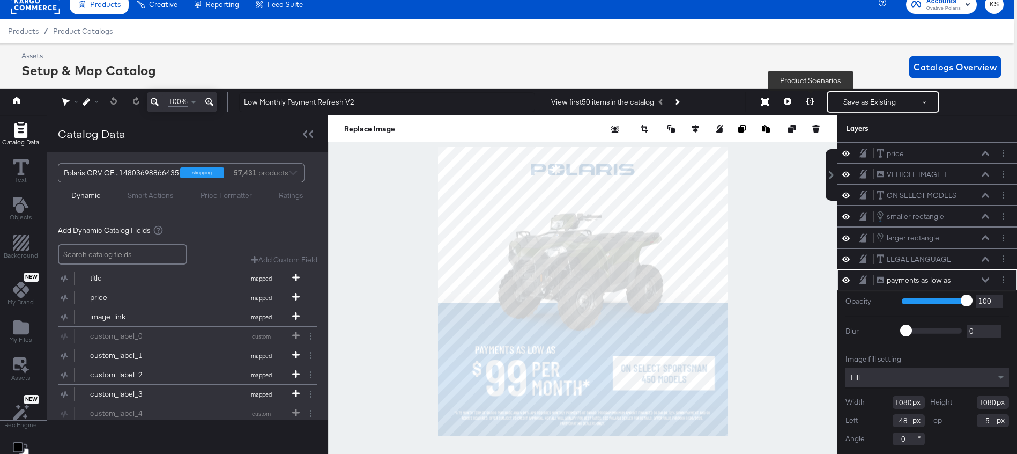
click at [809, 101] on icon at bounding box center [811, 102] width 8 height 8
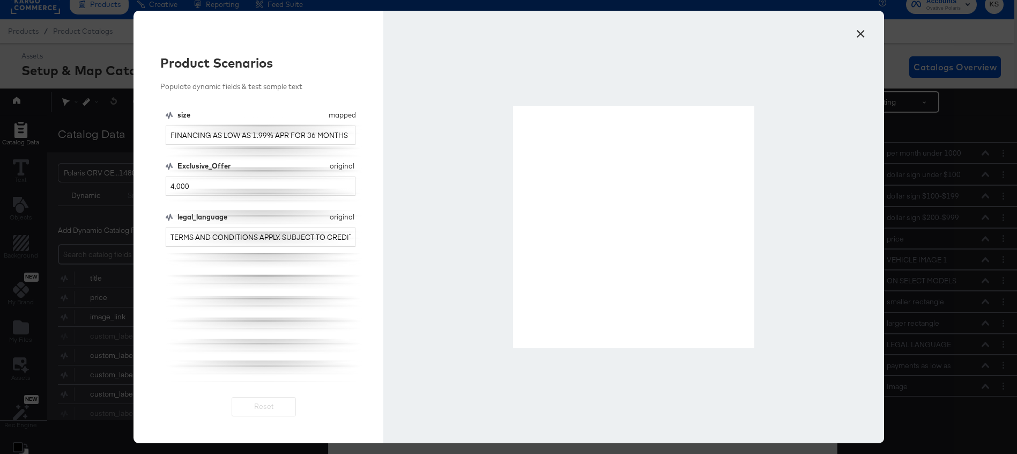
scroll to position [0, 0]
click at [238, 187] on input "4,000" at bounding box center [261, 186] width 190 height 20
click at [227, 182] on input "99" at bounding box center [261, 186] width 190 height 20
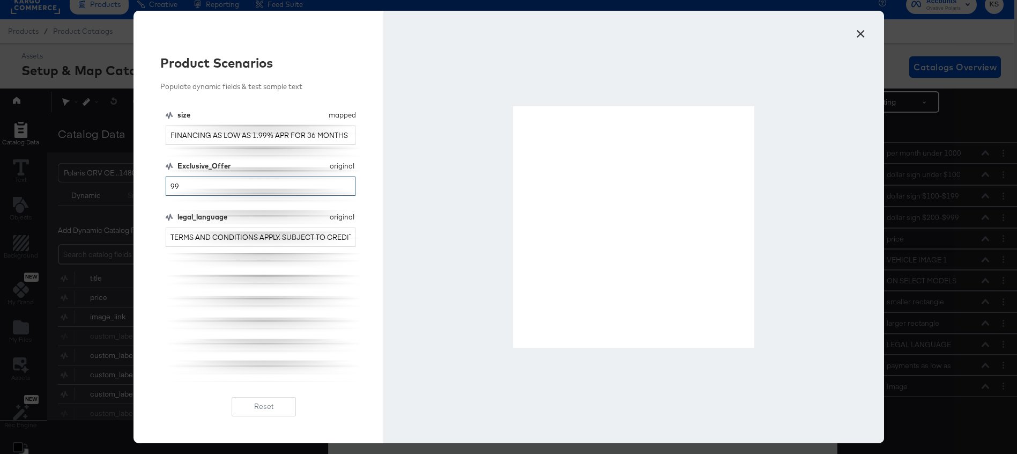
click at [227, 182] on input "99" at bounding box center [261, 186] width 190 height 20
click at [182, 187] on input "109" at bounding box center [261, 186] width 190 height 20
click at [182, 188] on input "109" at bounding box center [261, 186] width 190 height 20
click at [179, 184] on input "199" at bounding box center [261, 186] width 190 height 20
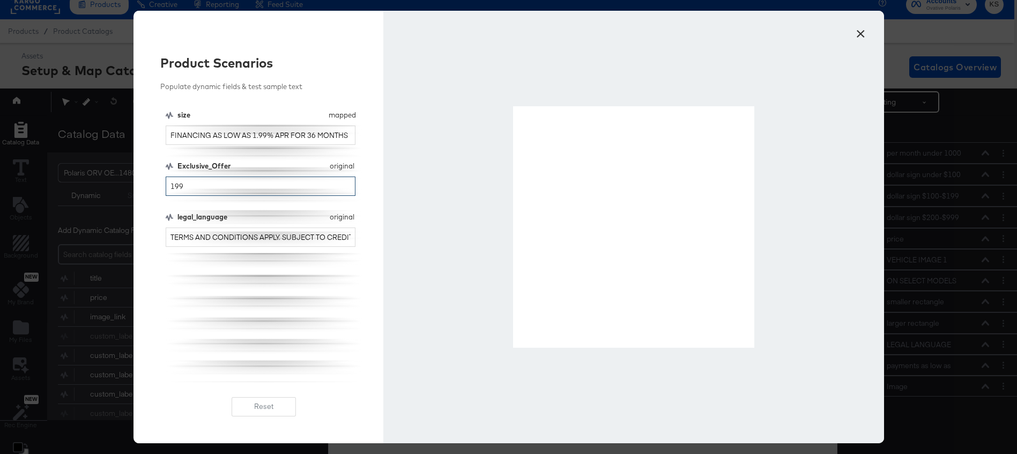
click at [179, 184] on input "199" at bounding box center [261, 186] width 190 height 20
click at [174, 183] on input "149" at bounding box center [261, 186] width 190 height 20
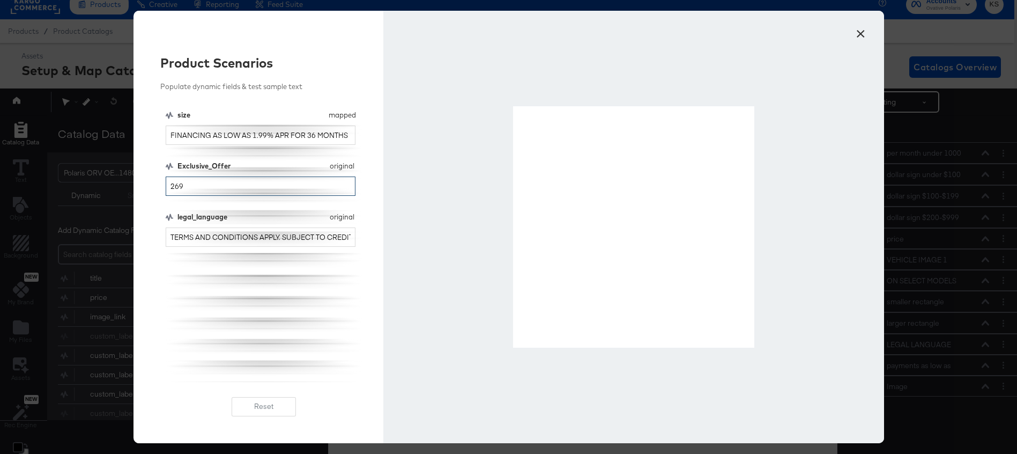
click at [188, 184] on input "269" at bounding box center [261, 186] width 190 height 20
click at [192, 185] on input "369" at bounding box center [261, 186] width 190 height 20
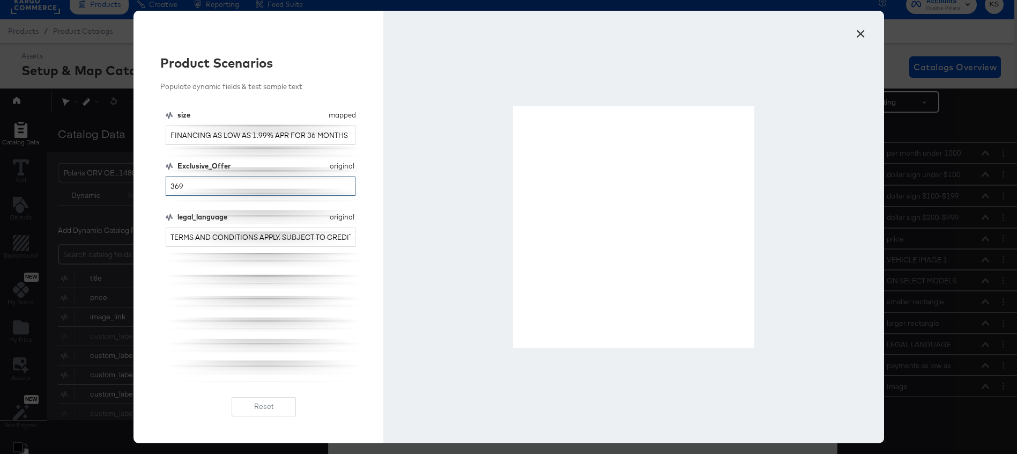
click at [192, 185] on input "369" at bounding box center [261, 186] width 190 height 20
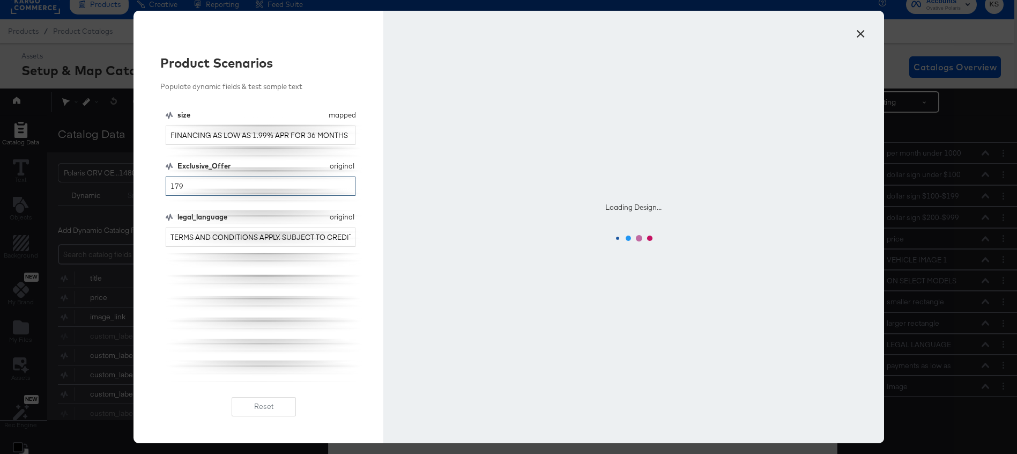
click at [178, 184] on input "179" at bounding box center [261, 186] width 190 height 20
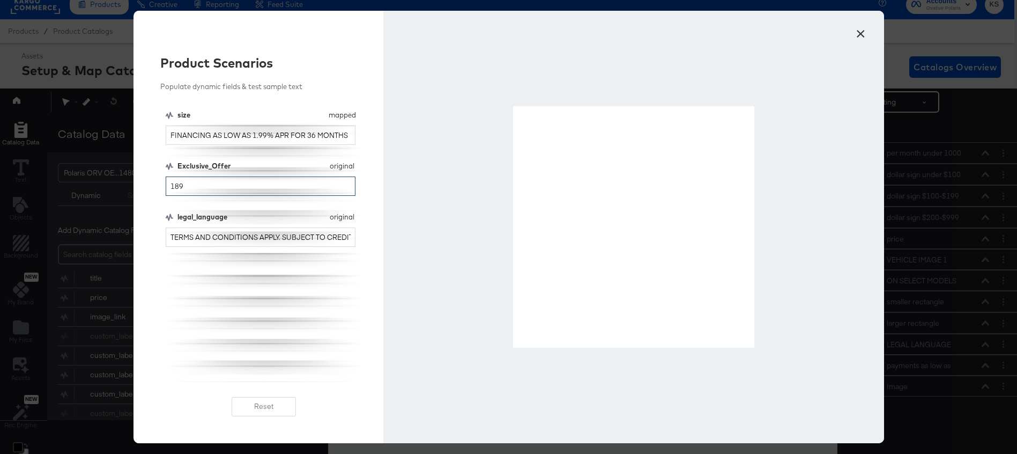
click at [186, 187] on input "189" at bounding box center [261, 186] width 190 height 20
click at [185, 187] on input "189" at bounding box center [261, 186] width 190 height 20
click at [179, 182] on input "239" at bounding box center [261, 186] width 190 height 20
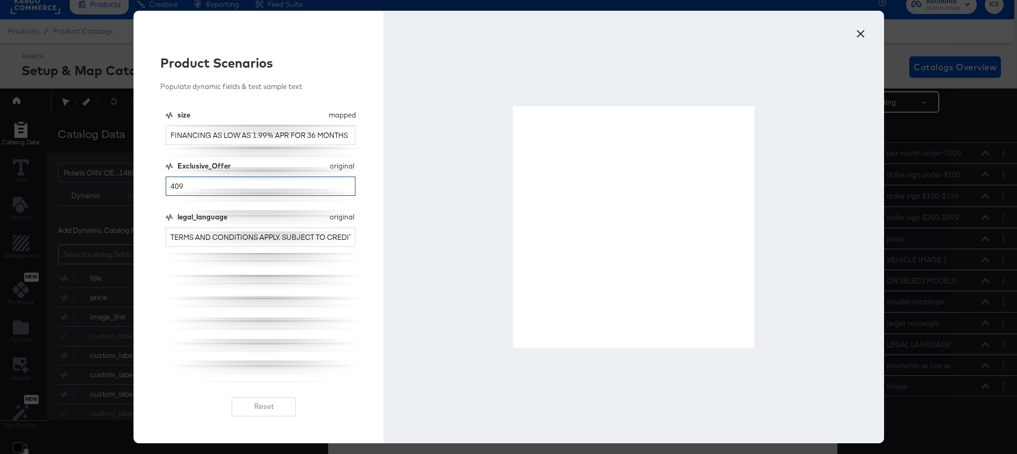
click at [180, 184] on input "409" at bounding box center [261, 186] width 190 height 20
type input "569"
click at [859, 33] on button "×" at bounding box center [861, 30] width 19 height 19
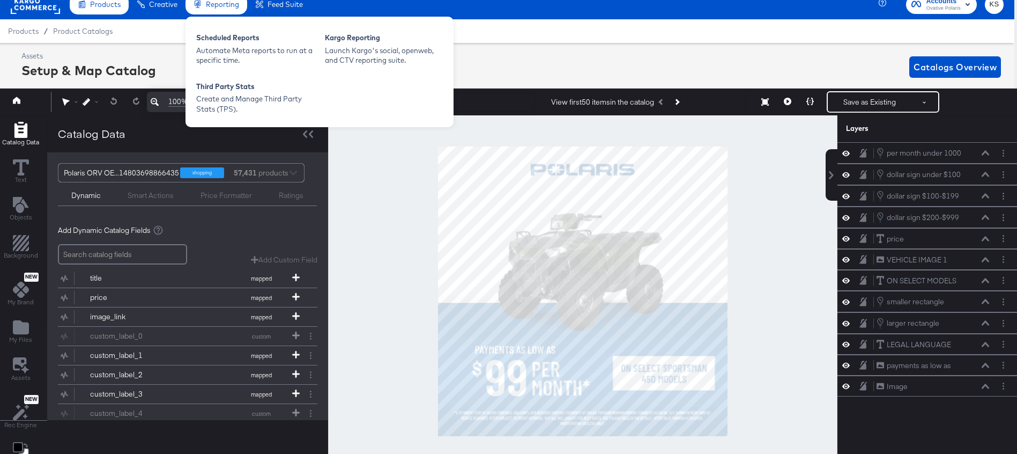
scroll to position [0, 3]
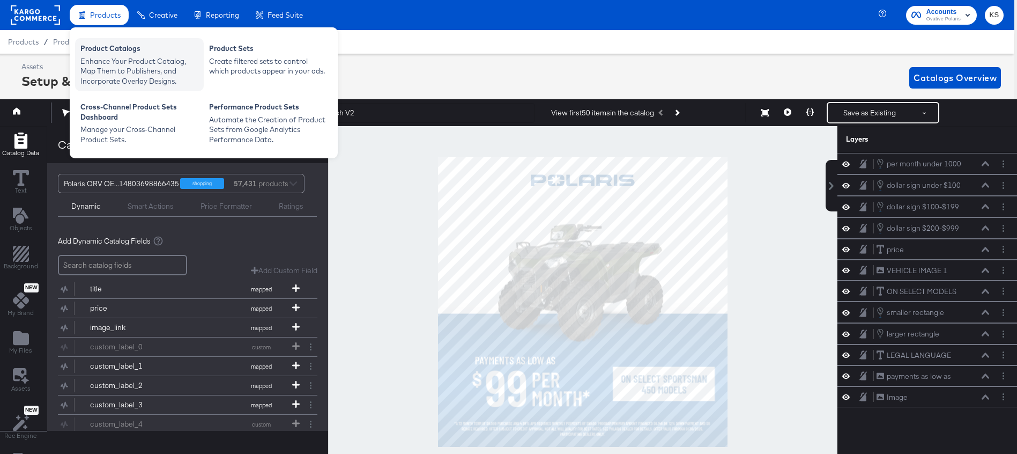
click at [110, 68] on div "Enhance Your Product Catalog, Map Them to Publishers, and Incorporate Overlay D…" at bounding box center [139, 71] width 118 height 30
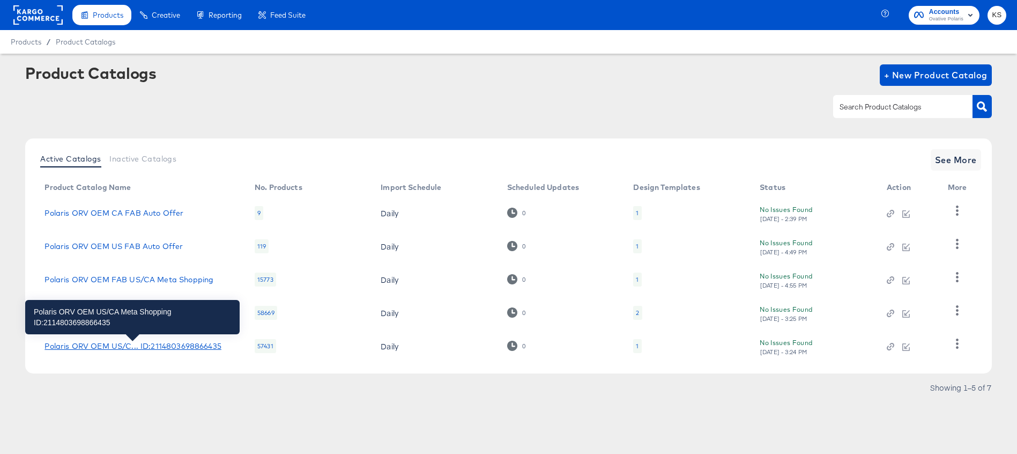
click at [109, 350] on div "Polaris ORV OEM US/C... ID:2114803698866435" at bounding box center [133, 346] width 176 height 9
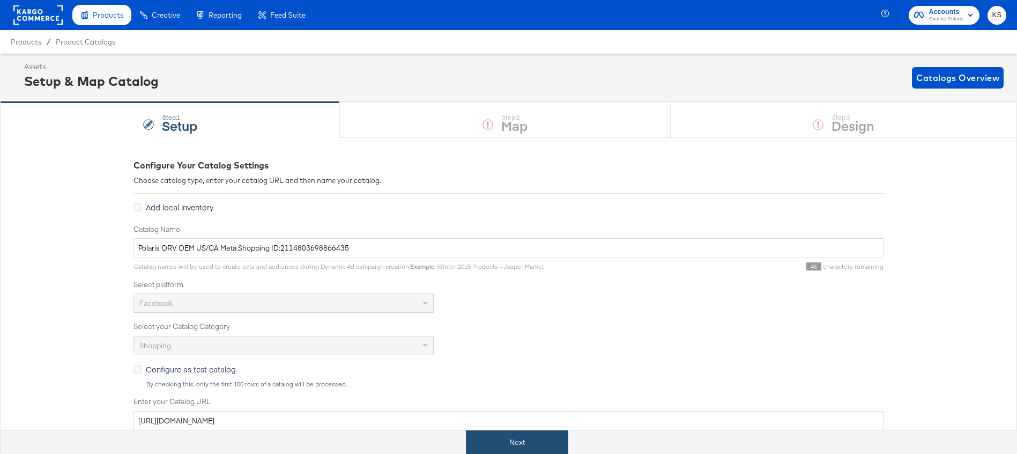
click at [527, 445] on button "Next" at bounding box center [517, 442] width 102 height 24
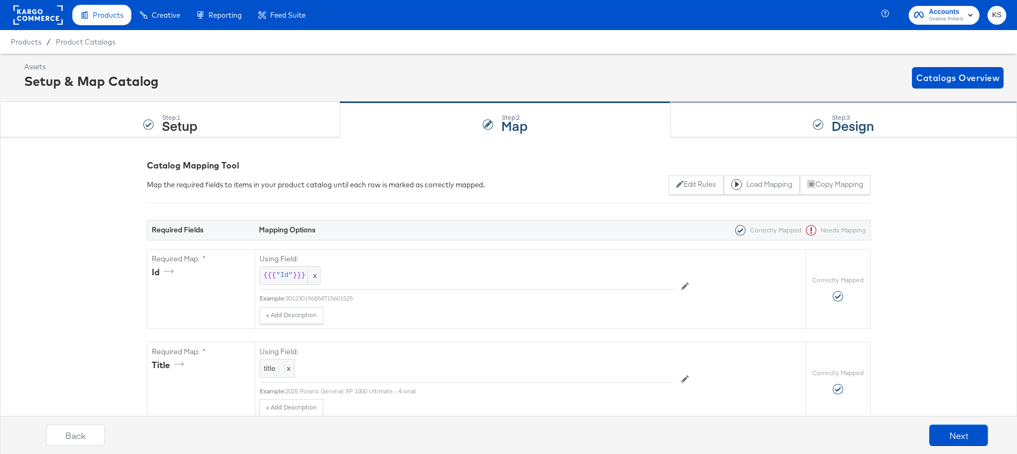
click at [736, 135] on div "Step: 3 Design" at bounding box center [844, 119] width 346 height 35
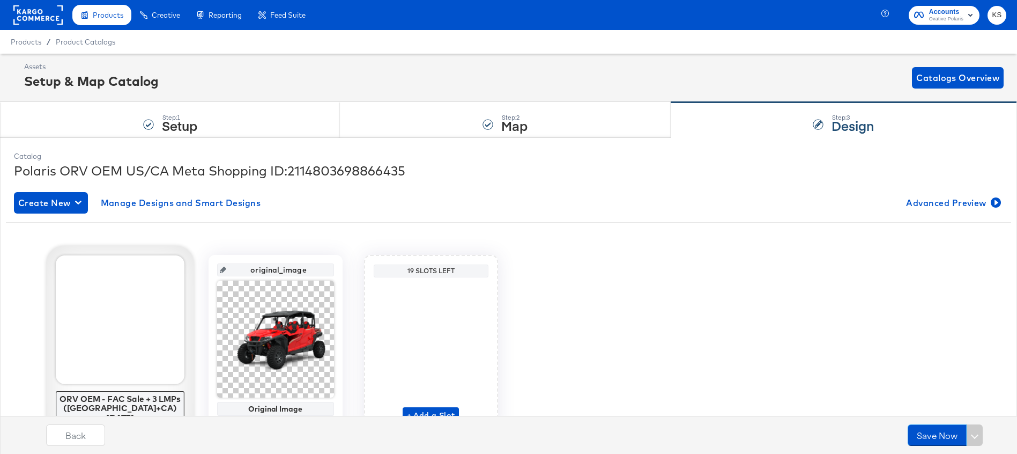
scroll to position [34, 0]
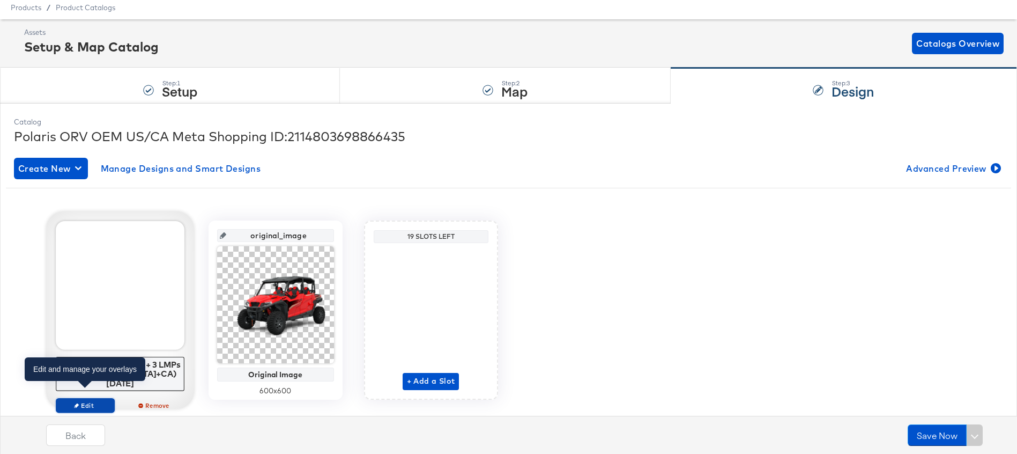
click at [80, 401] on span "Edit" at bounding box center [84, 405] width 49 height 8
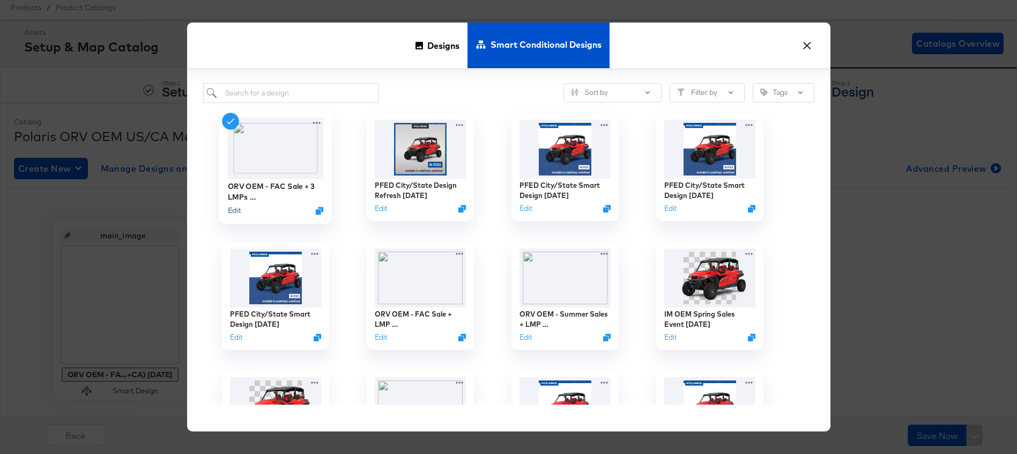
click at [233, 211] on button "Edit" at bounding box center [233, 210] width 13 height 10
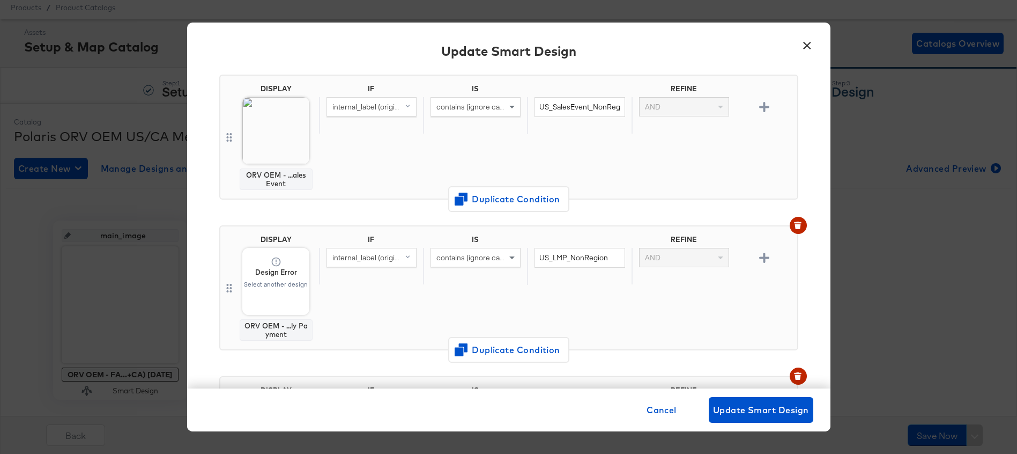
scroll to position [82, 0]
click at [605, 109] on input "US_SalesEvent_NonRegion" at bounding box center [580, 110] width 90 height 20
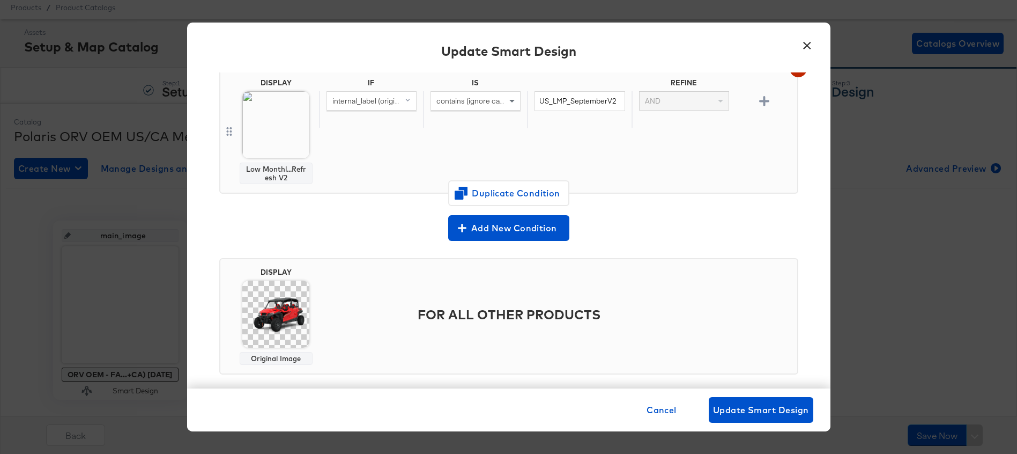
scroll to position [707, 0]
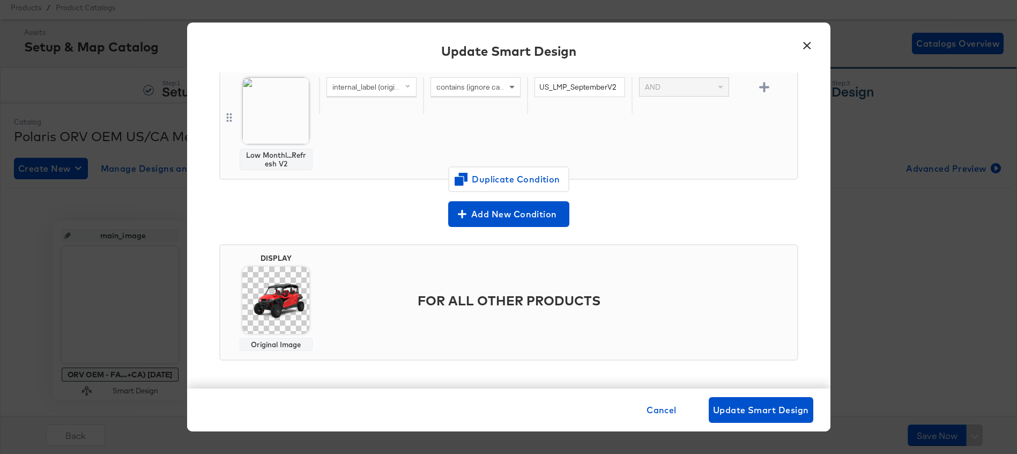
click at [806, 46] on button "×" at bounding box center [807, 42] width 19 height 19
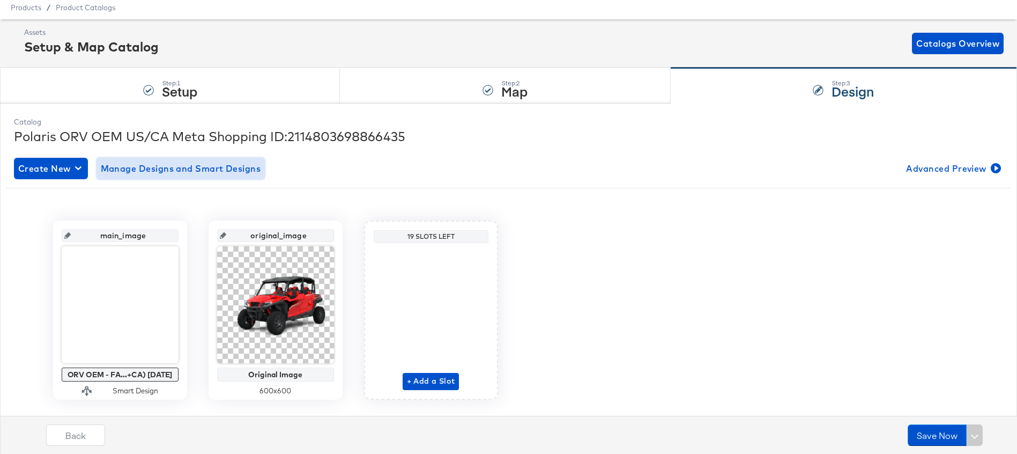
click at [209, 165] on span "Manage Designs and Smart Designs" at bounding box center [181, 168] width 160 height 15
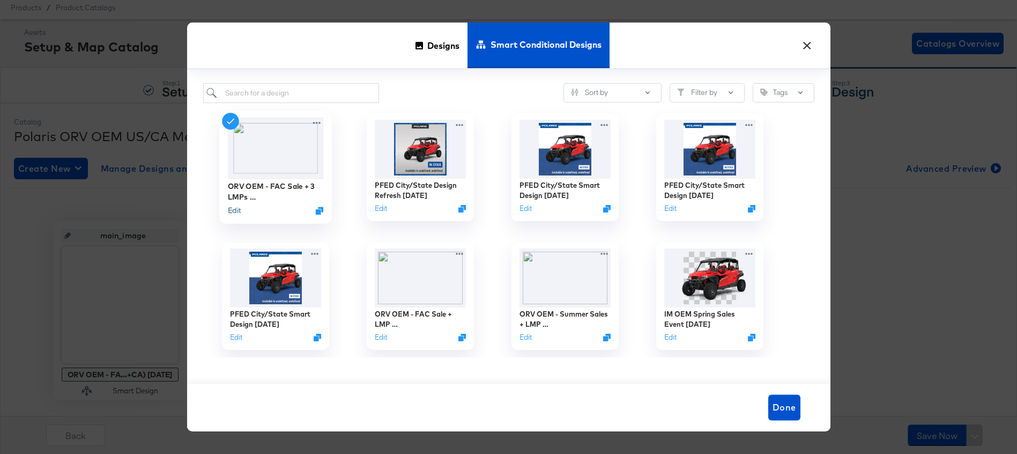
click at [232, 211] on button "Edit" at bounding box center [233, 210] width 13 height 10
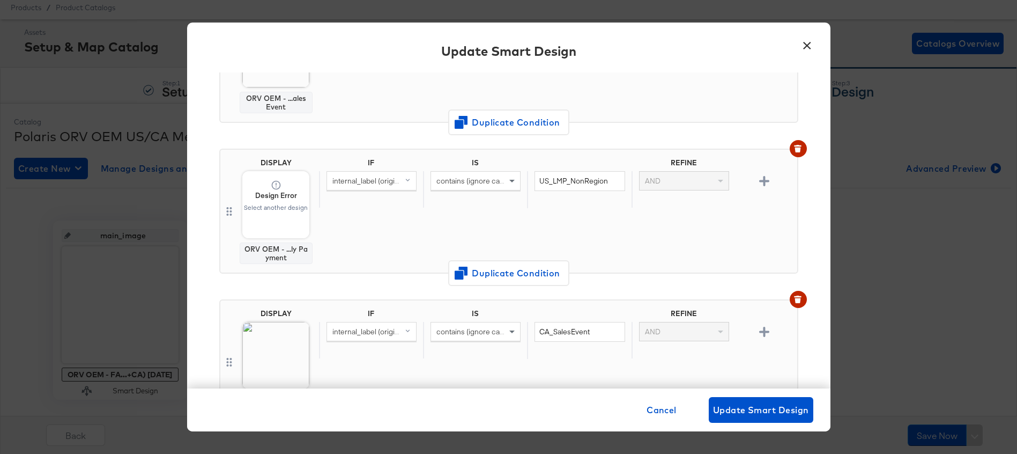
scroll to position [135, 0]
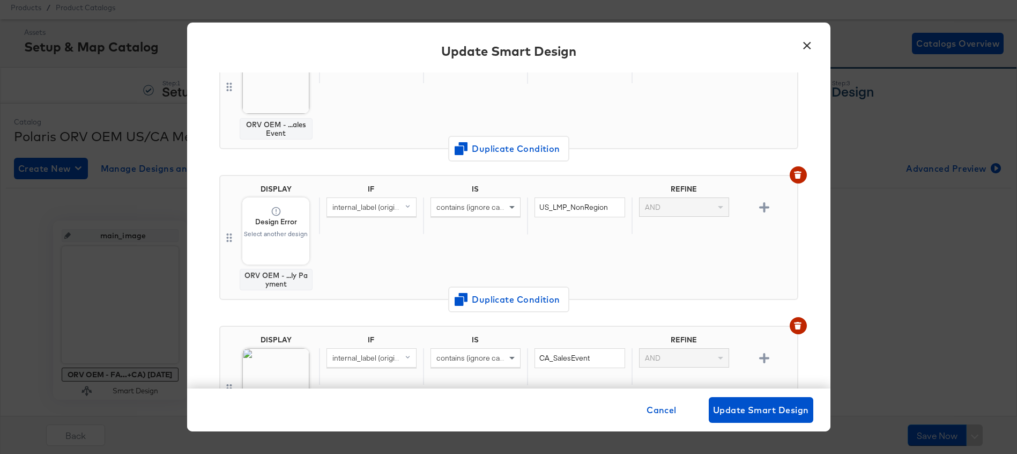
click at [801, 43] on button "×" at bounding box center [807, 42] width 19 height 19
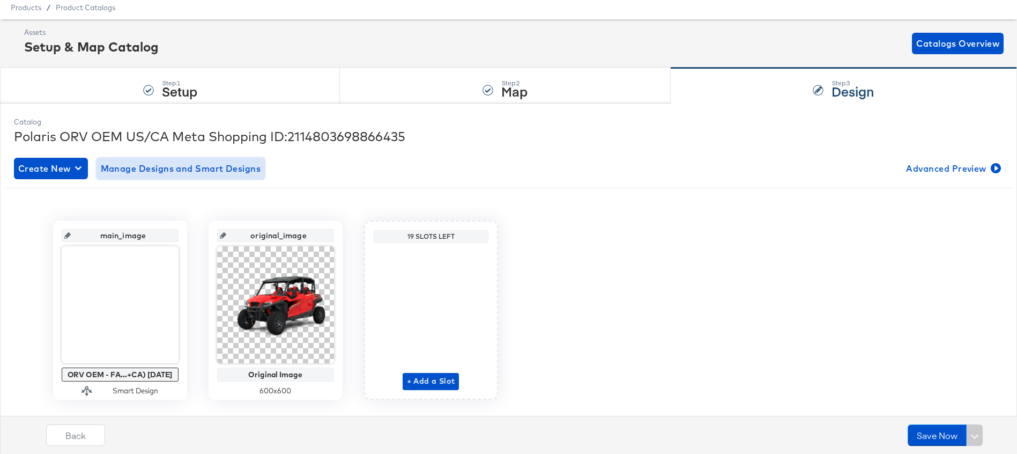
click at [160, 165] on span "Manage Designs and Smart Designs" at bounding box center [181, 168] width 160 height 15
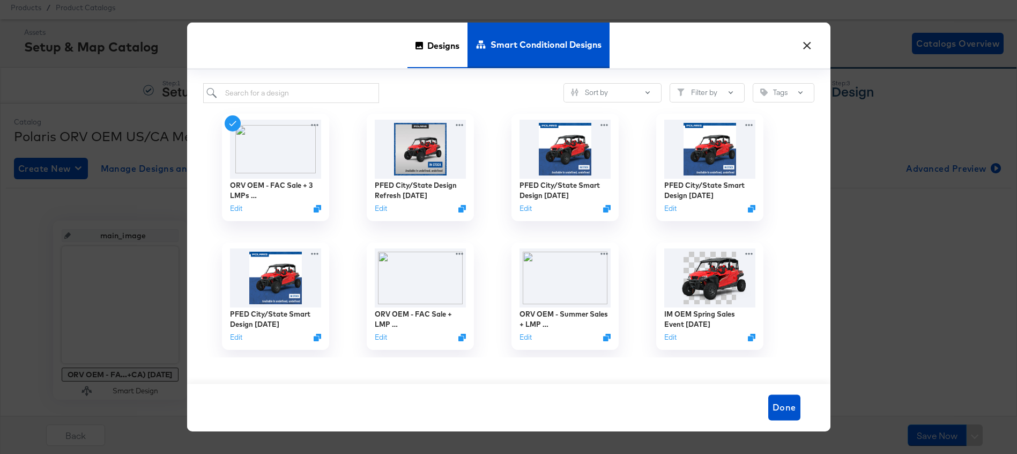
click at [431, 41] on span "Designs" at bounding box center [443, 45] width 32 height 47
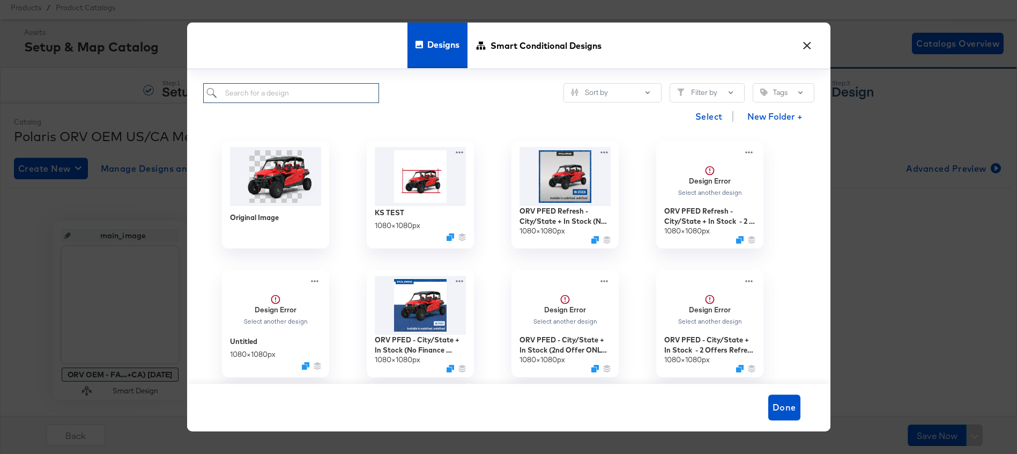
click at [279, 93] on input "search" at bounding box center [291, 93] width 176 height 20
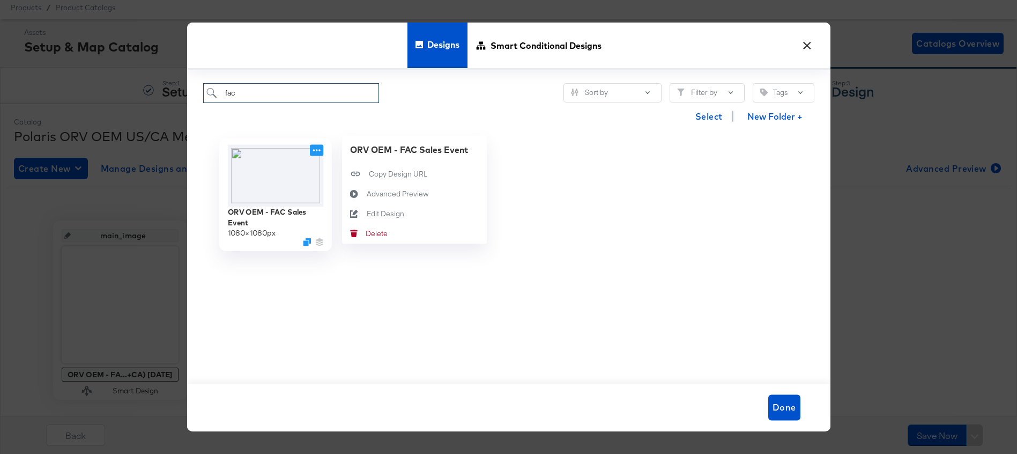
click at [315, 153] on icon at bounding box center [316, 149] width 13 height 11
type input "fac"
click at [366, 213] on div "Edit Design Edit Design" at bounding box center [366, 213] width 0 height 0
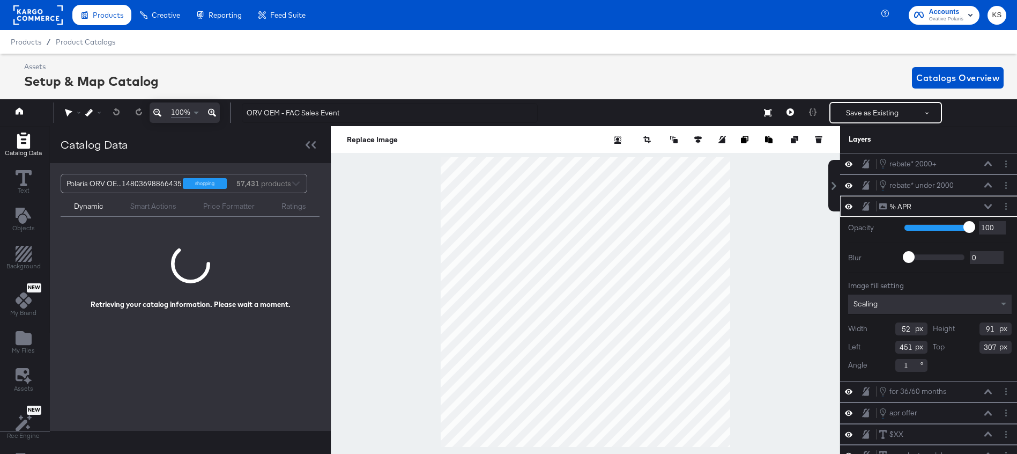
scroll to position [0, 3]
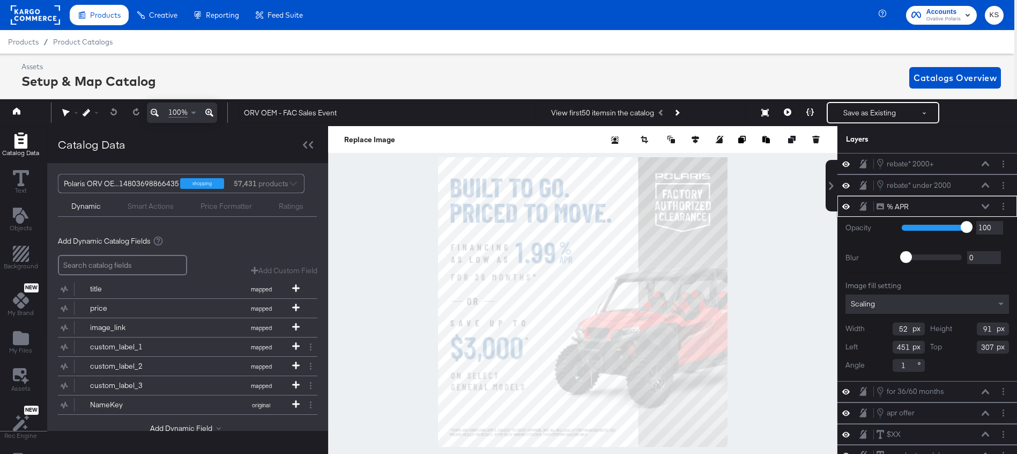
click at [985, 204] on icon at bounding box center [986, 206] width 8 height 5
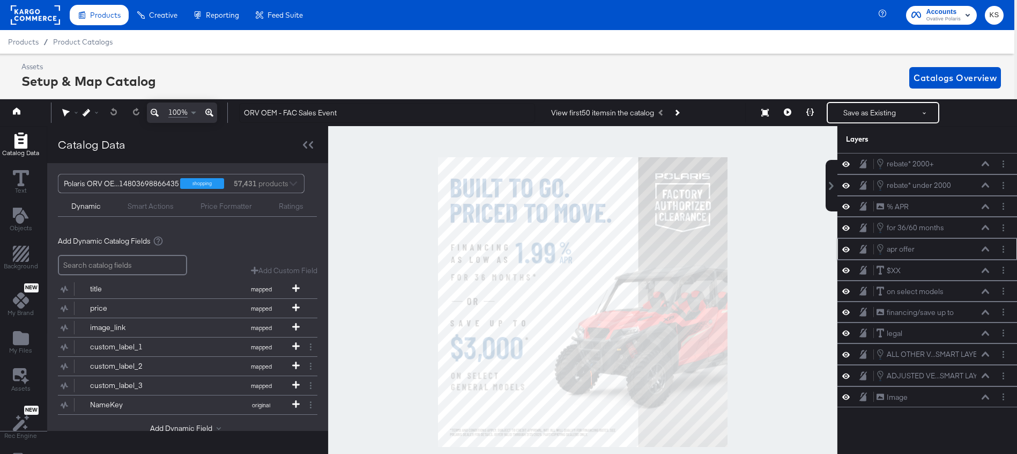
click at [986, 247] on icon at bounding box center [986, 249] width 8 height 5
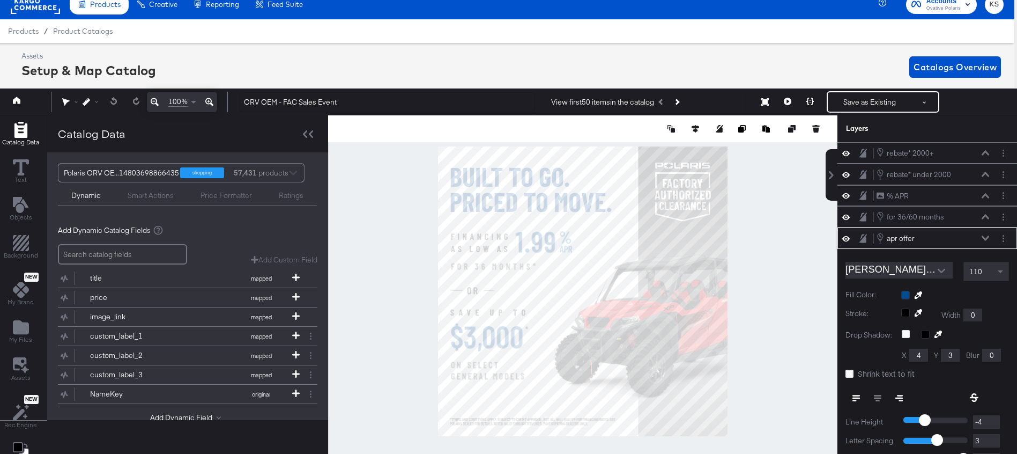
scroll to position [85, 0]
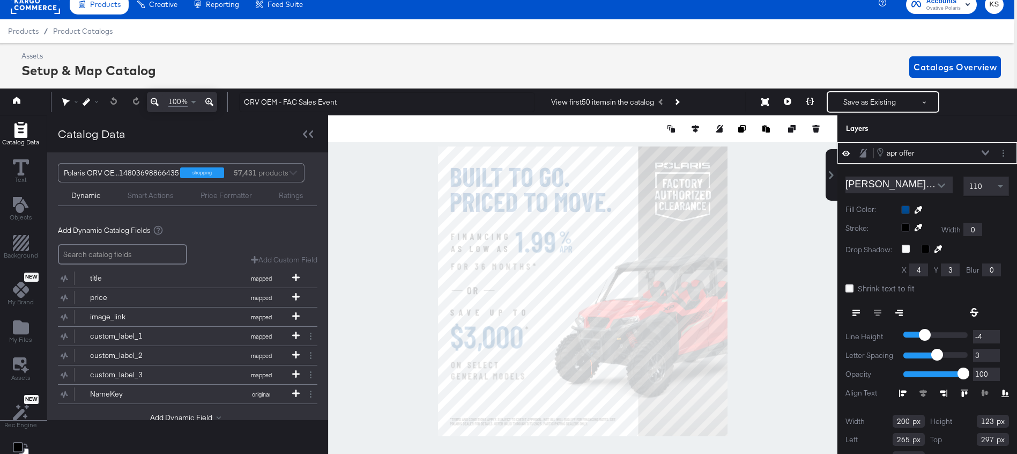
click at [984, 153] on icon at bounding box center [986, 153] width 8 height 5
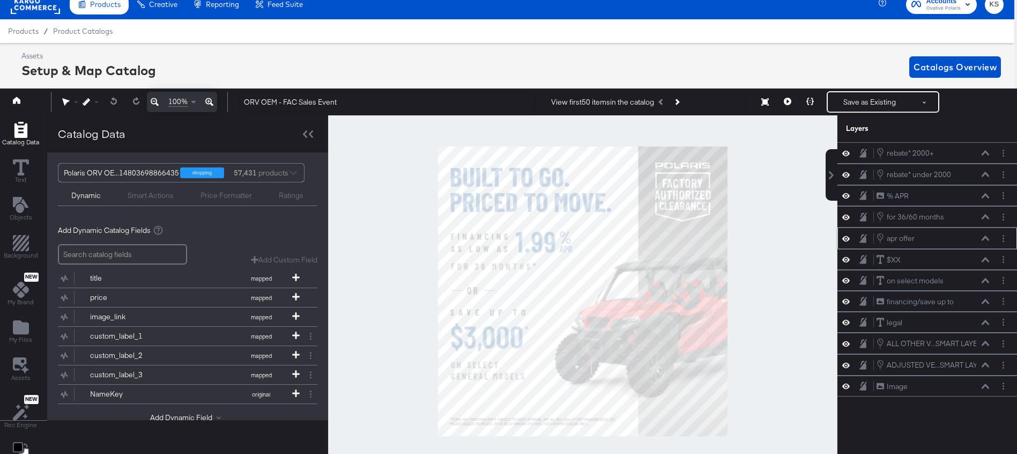
scroll to position [0, 0]
click at [1003, 236] on icon "Layer Options" at bounding box center [1004, 238] width 2 height 7
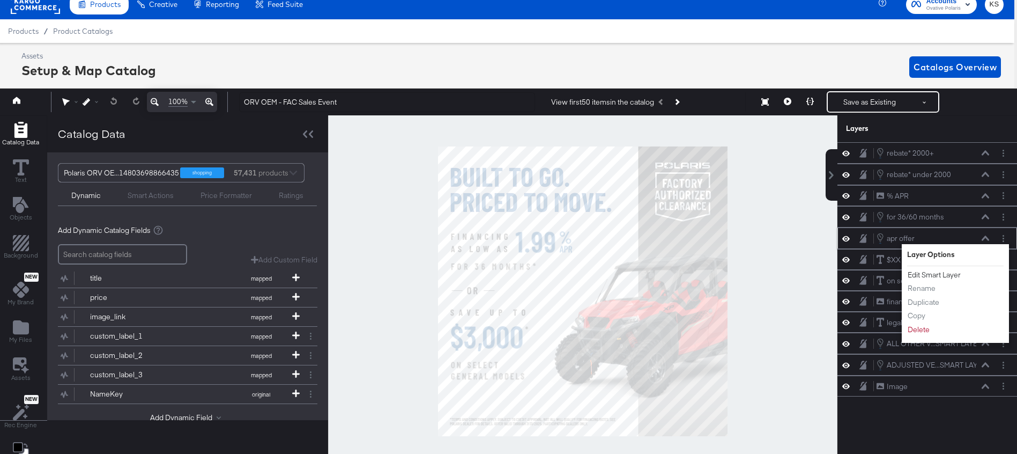
click at [944, 276] on button "Edit Smart Layer" at bounding box center [934, 274] width 54 height 11
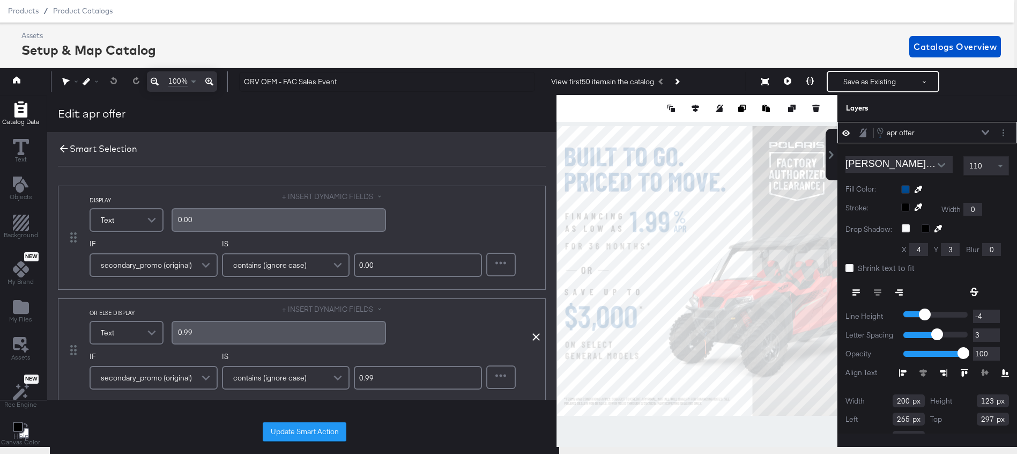
click at [62, 150] on icon at bounding box center [64, 149] width 12 height 12
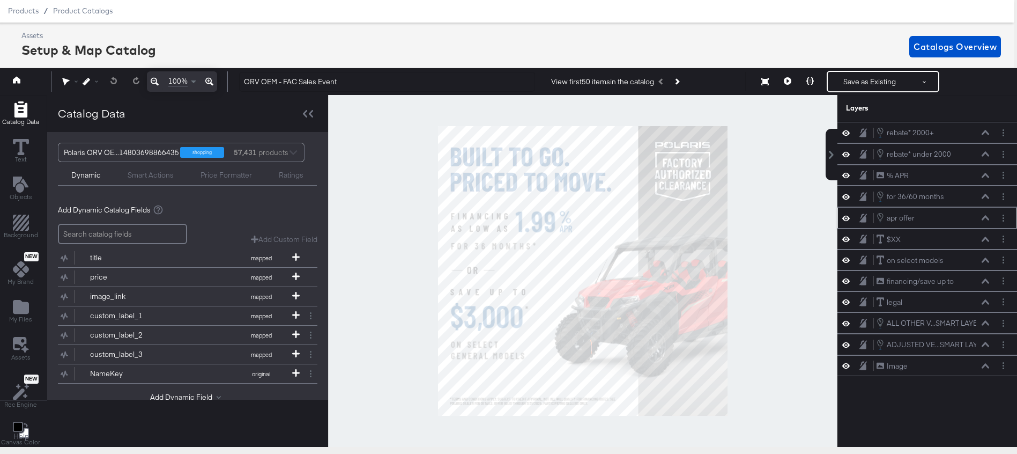
scroll to position [0, 3]
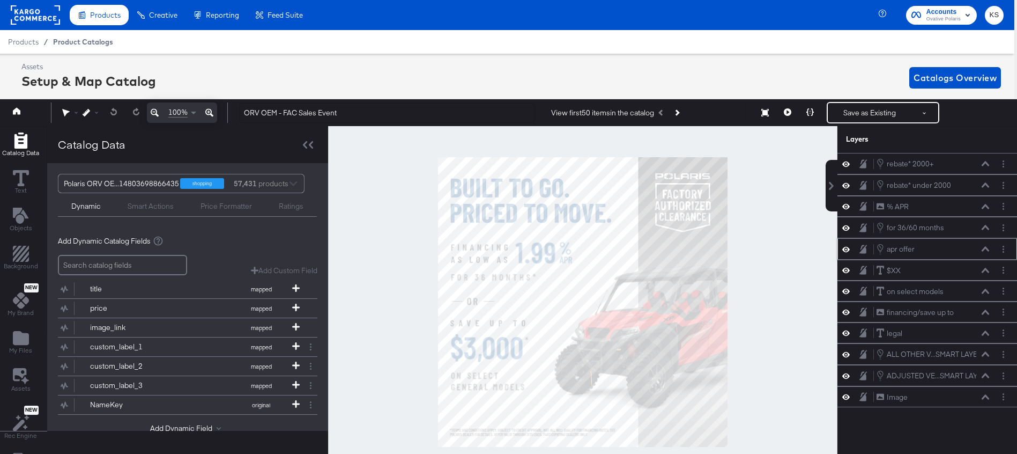
click at [87, 40] on span "Product Catalogs" at bounding box center [83, 42] width 60 height 9
